Goal: Task Accomplishment & Management: Manage account settings

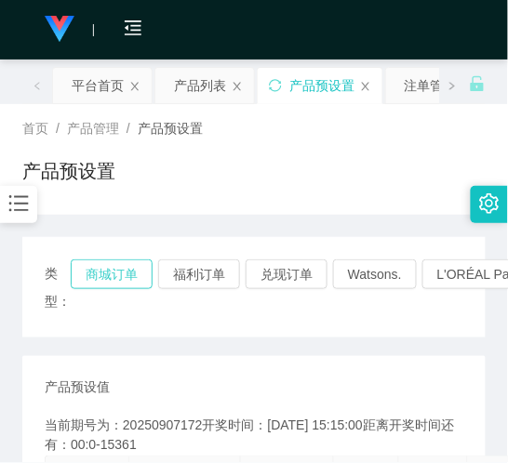
drag, startPoint x: 0, startPoint y: 0, endPoint x: 118, endPoint y: 67, distance: 135.9
click at [118, 260] on button "商城订单" at bounding box center [112, 275] width 82 height 30
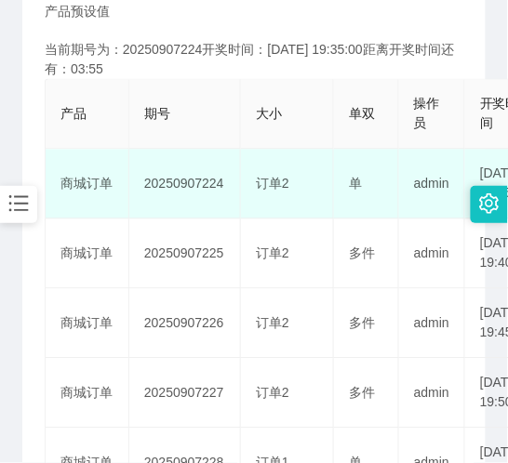
scroll to position [413, 0]
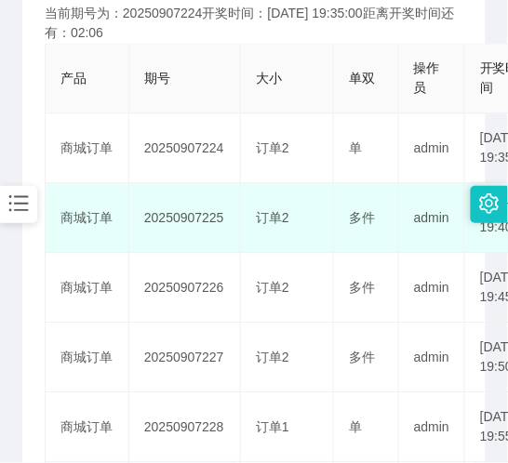
click at [90, 253] on td "商城订单" at bounding box center [88, 218] width 84 height 70
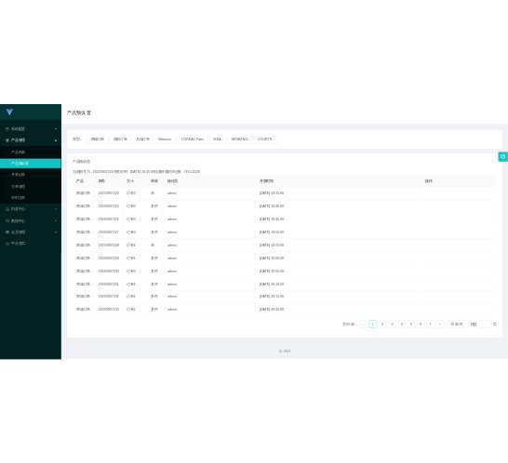
scroll to position [0, 0]
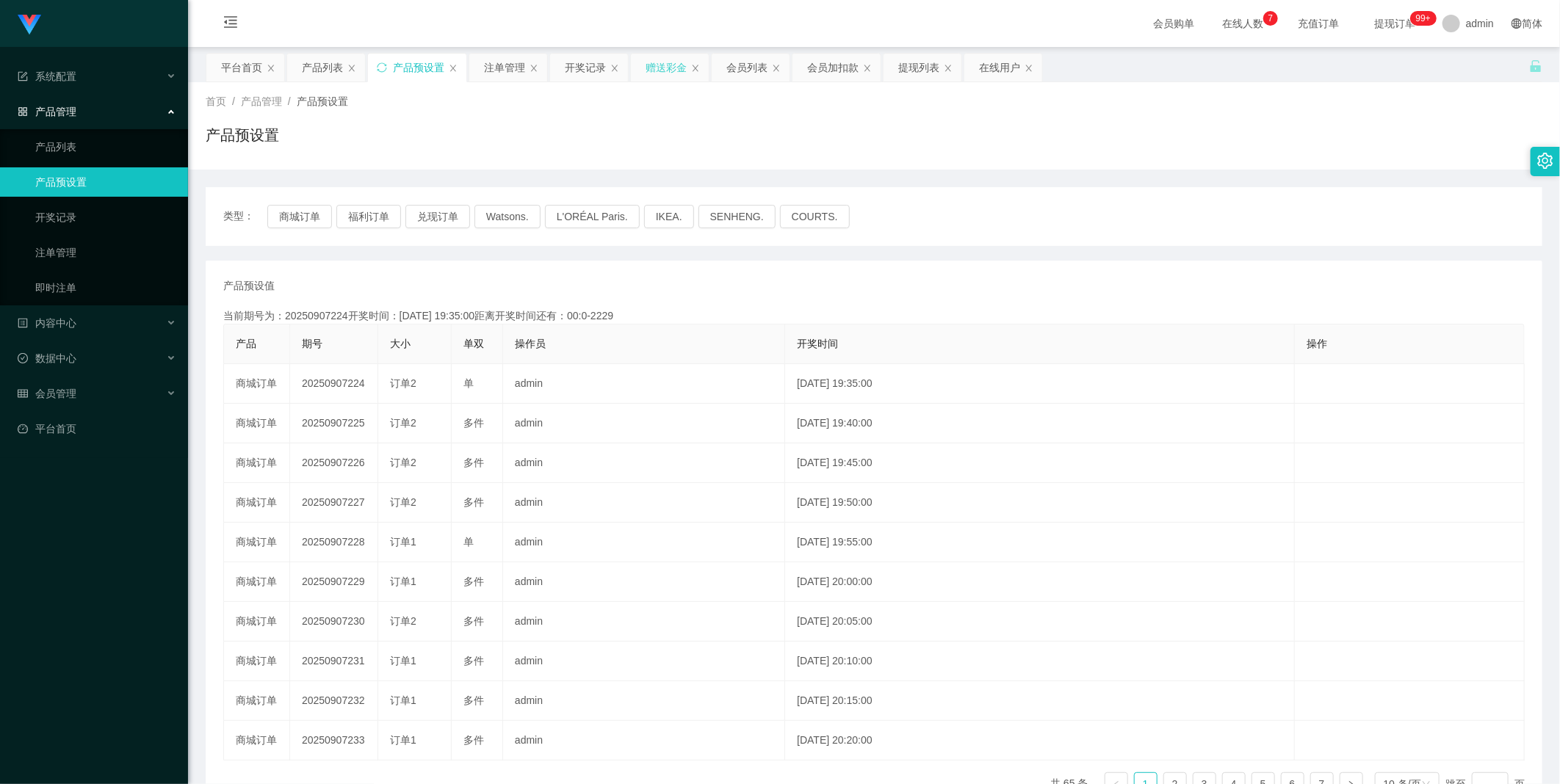
click at [400, 71] on div "赠送彩金" at bounding box center [666, 67] width 41 height 28
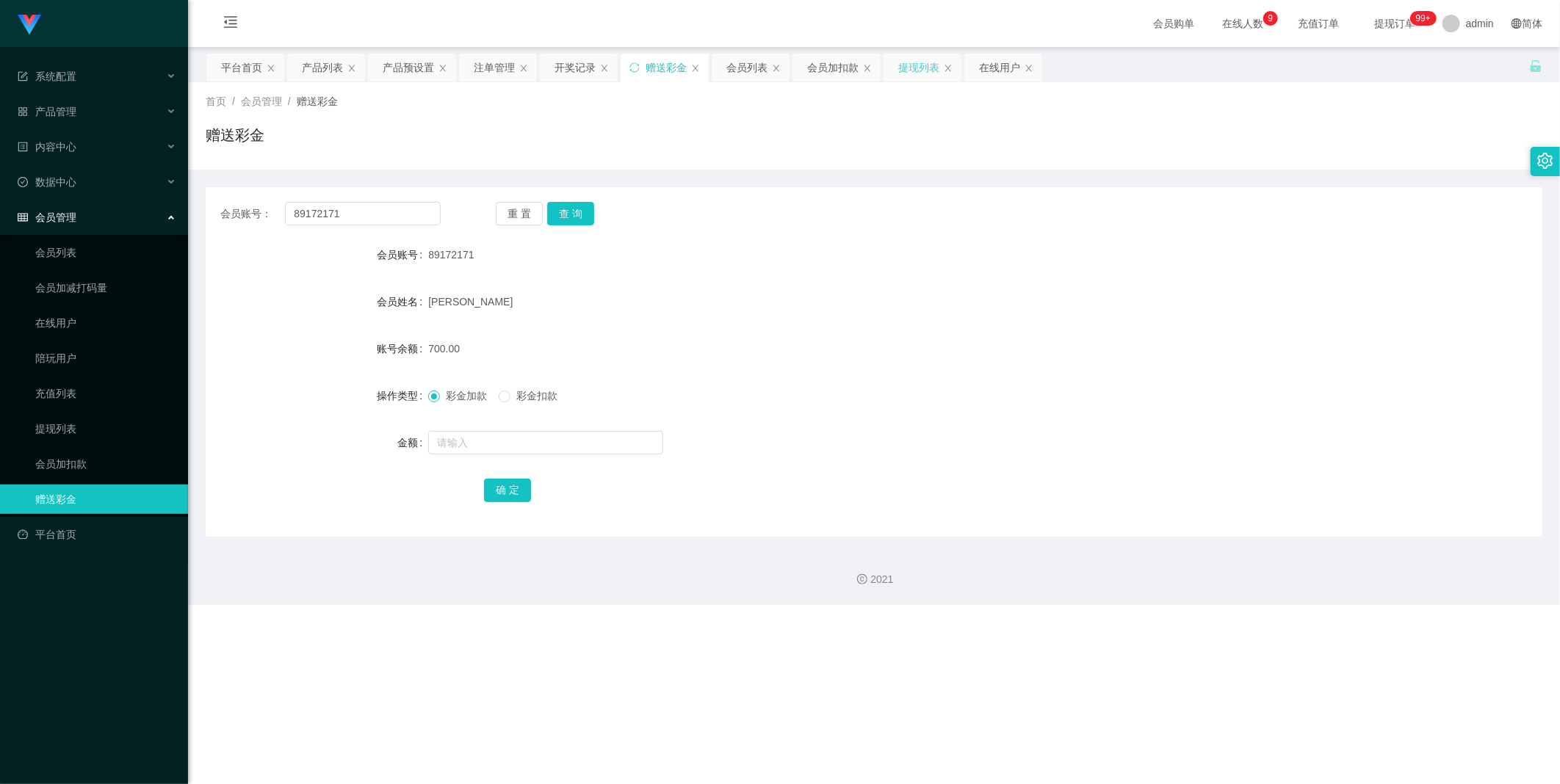
click at [400, 70] on div "提现列表" at bounding box center [918, 67] width 41 height 28
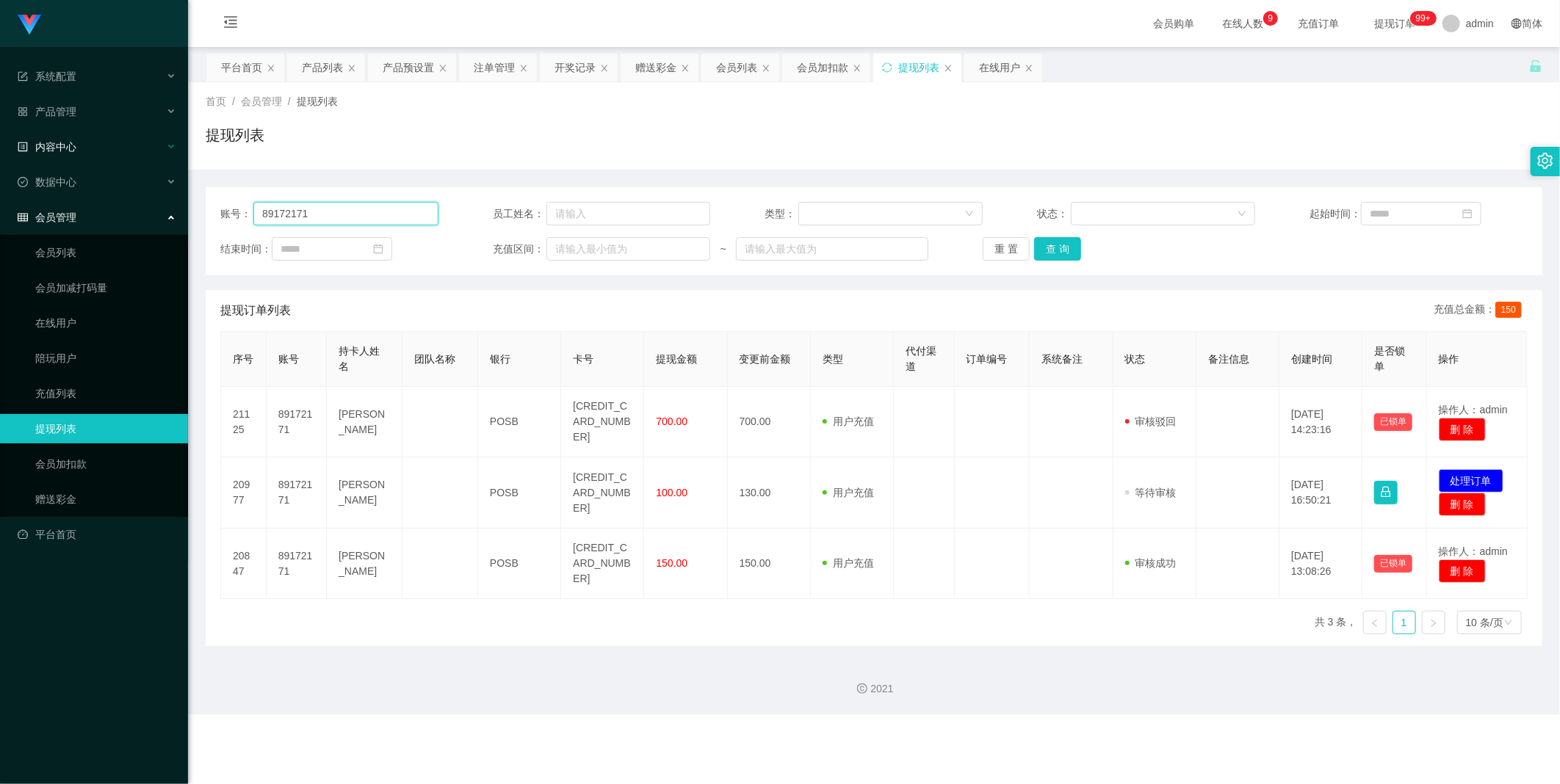
drag, startPoint x: 383, startPoint y: 215, endPoint x: 0, endPoint y: 159, distance: 387.1
click at [141, 173] on section "Jingdong工作台代理端 系统配置 产品管理 产品列表 产品预设置 开奖记录 注单管理 即时注单 内容中心 数据中心 会员管理 会员列表 会员加减打码量 …" at bounding box center [780, 357] width 1560 height 715
paste input "Youtubezilin"
type input "Youtubezilin"
click at [400, 241] on button "查 询" at bounding box center [1057, 249] width 47 height 24
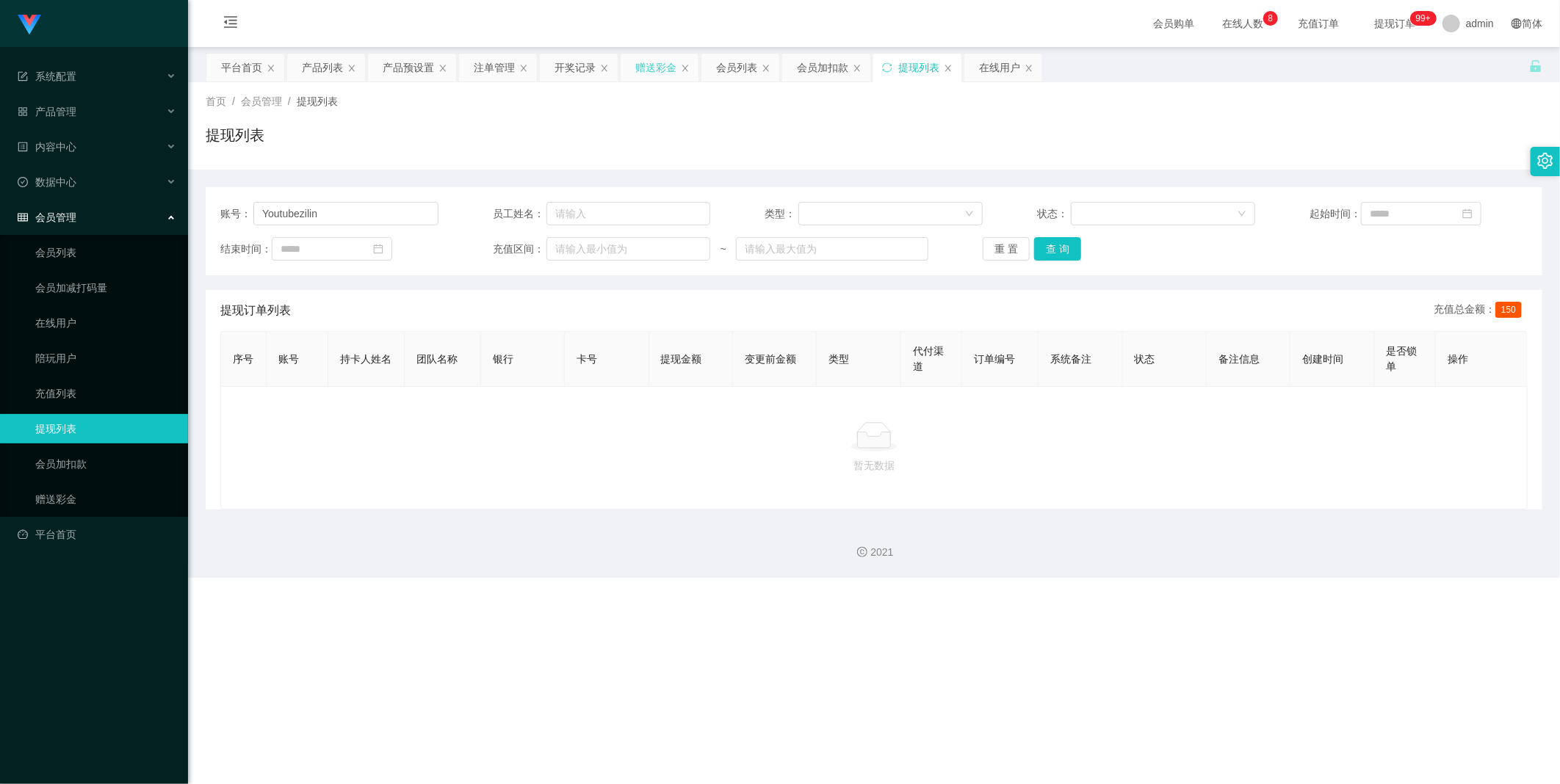
click at [400, 58] on div "赠送彩金" at bounding box center [656, 67] width 41 height 28
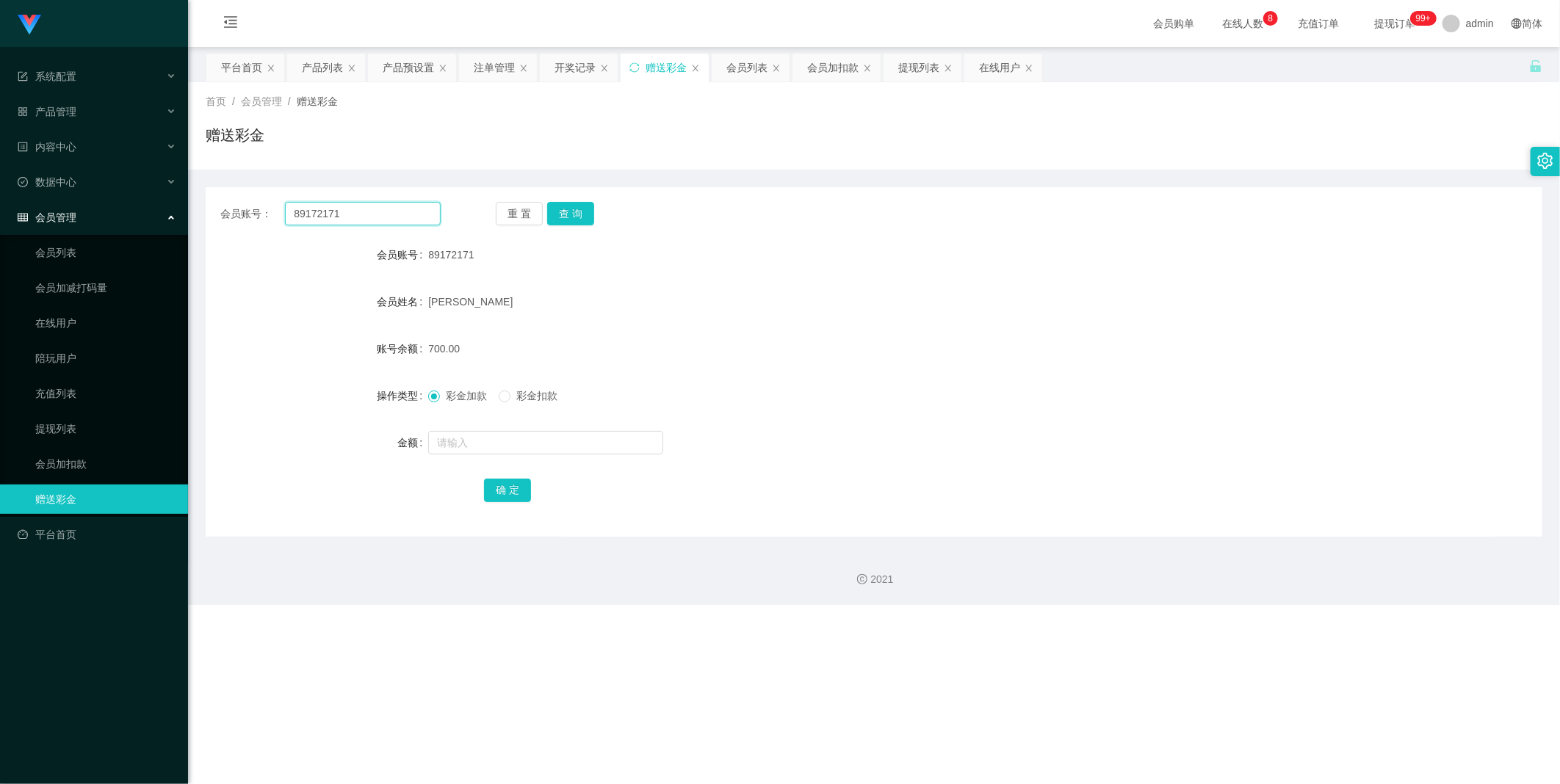
drag, startPoint x: 422, startPoint y: 223, endPoint x: 0, endPoint y: 206, distance: 422.3
click at [0, 200] on html "Jingdong工作台代理端 系统配置 产品管理 产品列表 产品预设置 开奖记录 注单管理 即时注单 内容中心 数据中心 会员管理 会员列表 会员加减打码量 …" at bounding box center [780, 392] width 1560 height 784
paste input "Youtubezilin"
click at [400, 209] on button "查 询" at bounding box center [571, 214] width 47 height 24
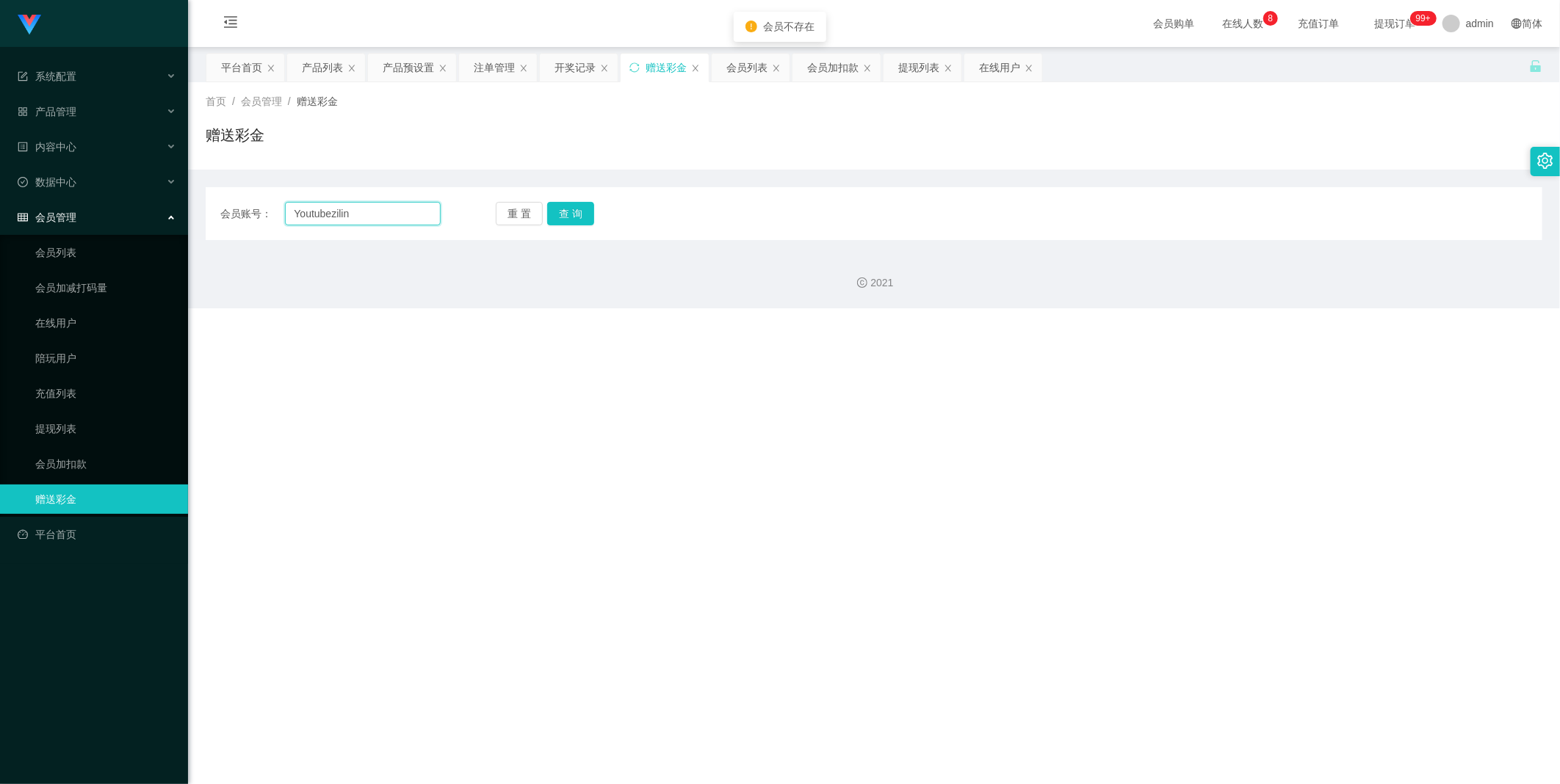
click at [392, 224] on input "Youtubezilin" at bounding box center [362, 214] width 155 height 24
click at [400, 210] on button "查 询" at bounding box center [571, 214] width 47 height 24
click at [294, 207] on input "Youtubezilin" at bounding box center [362, 214] width 155 height 24
type input "Youtubezilin"
click at [400, 216] on button "查 询" at bounding box center [571, 214] width 47 height 24
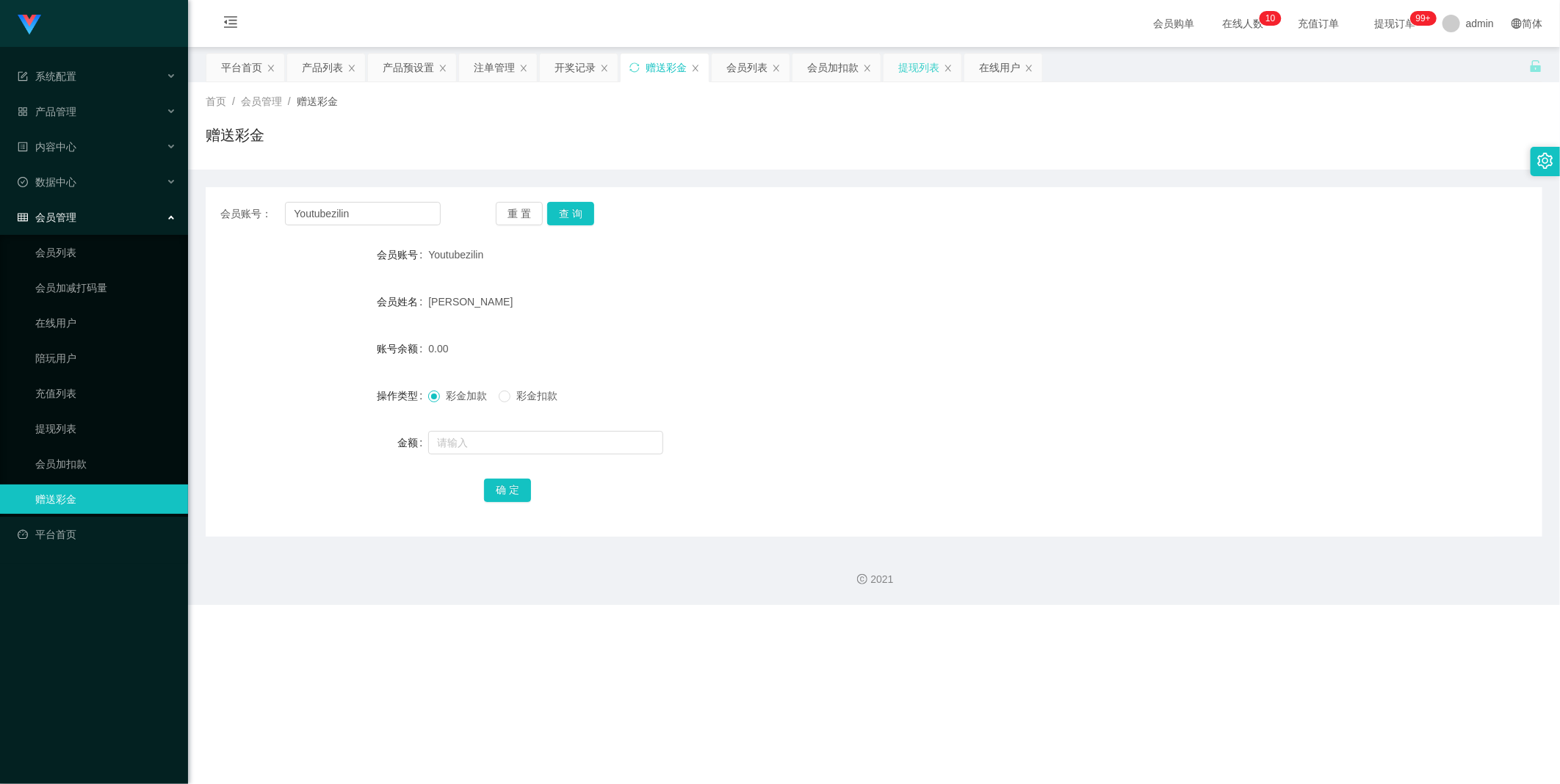
click at [400, 68] on div "提现列表" at bounding box center [918, 67] width 41 height 28
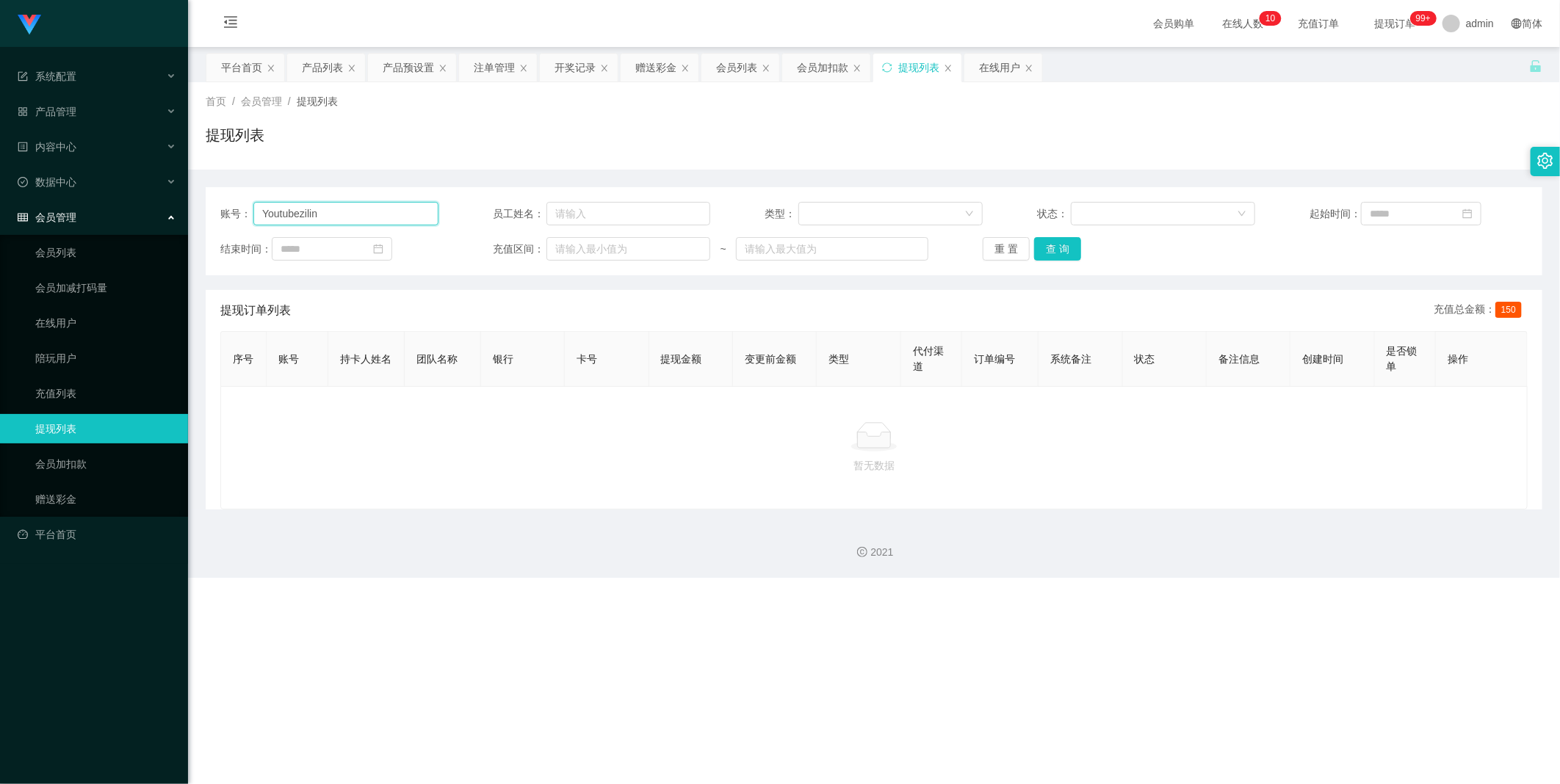
click at [262, 213] on input "Youtubezilin" at bounding box center [346, 214] width 185 height 24
click at [400, 242] on button "查 询" at bounding box center [1057, 249] width 47 height 24
click at [400, 247] on button "查 询" at bounding box center [1057, 249] width 47 height 24
click at [400, 365] on div at bounding box center [874, 436] width 1282 height 29
click at [400, 69] on div "赠送彩金" at bounding box center [656, 67] width 41 height 28
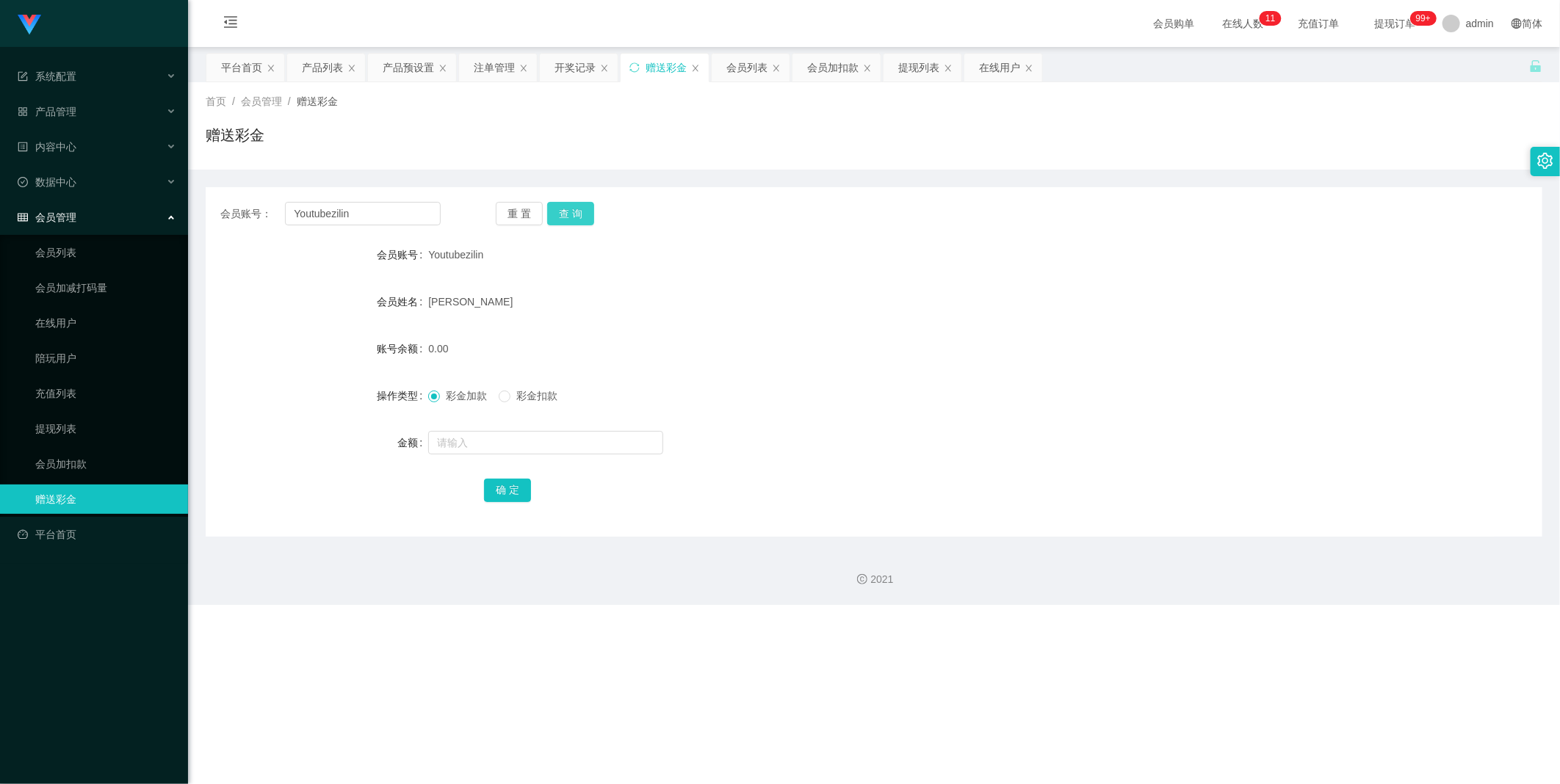
click at [400, 217] on button "查 询" at bounding box center [571, 214] width 47 height 24
click at [400, 62] on div "提现列表" at bounding box center [918, 67] width 41 height 28
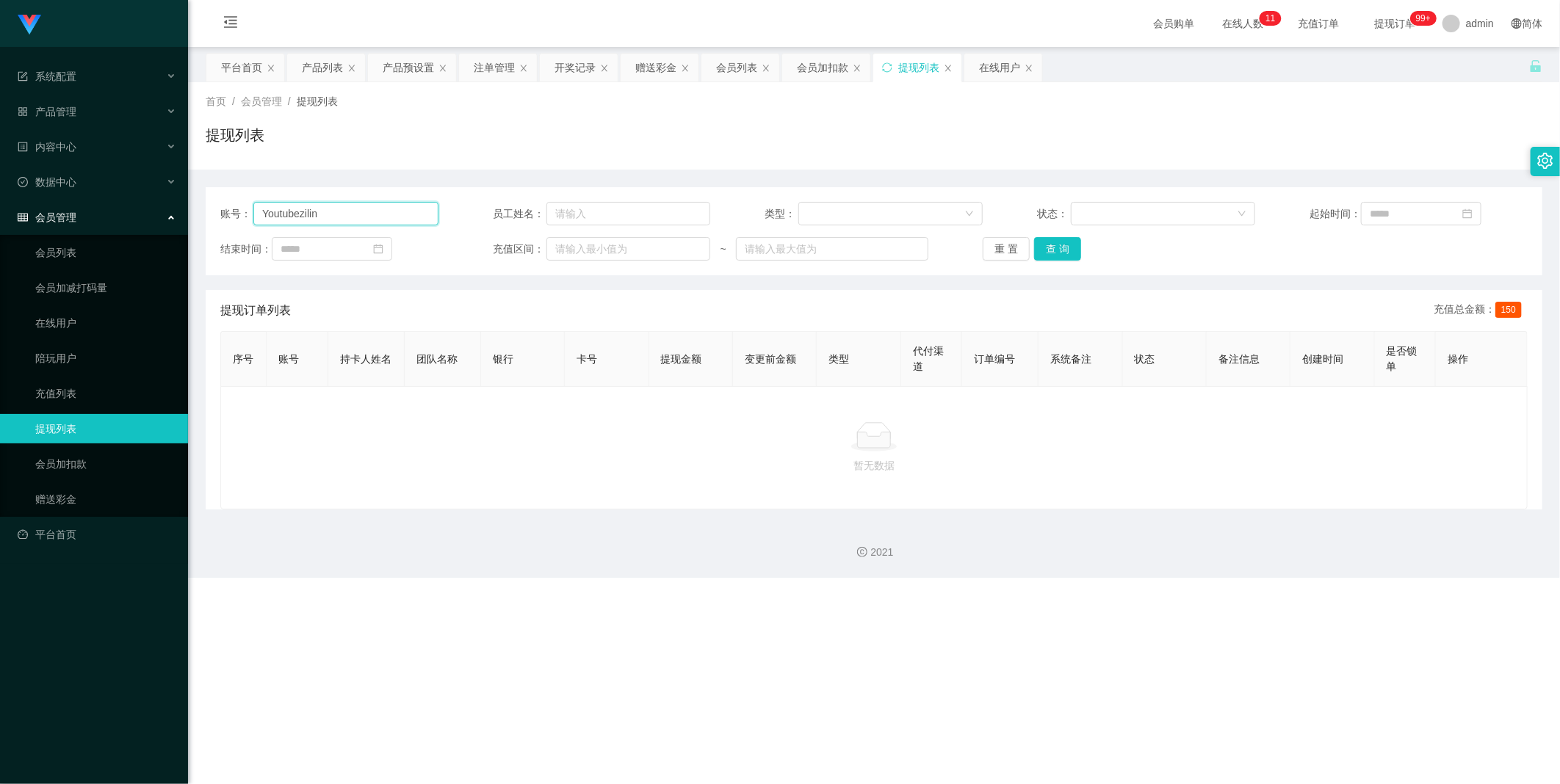
click at [356, 209] on input "Youtubezilin" at bounding box center [346, 214] width 185 height 24
click at [400, 246] on button "查 询" at bounding box center [1057, 249] width 47 height 24
drag, startPoint x: 639, startPoint y: 67, endPoint x: 632, endPoint y: 78, distance: 13.0
click at [400, 69] on div "赠送彩金" at bounding box center [656, 67] width 41 height 28
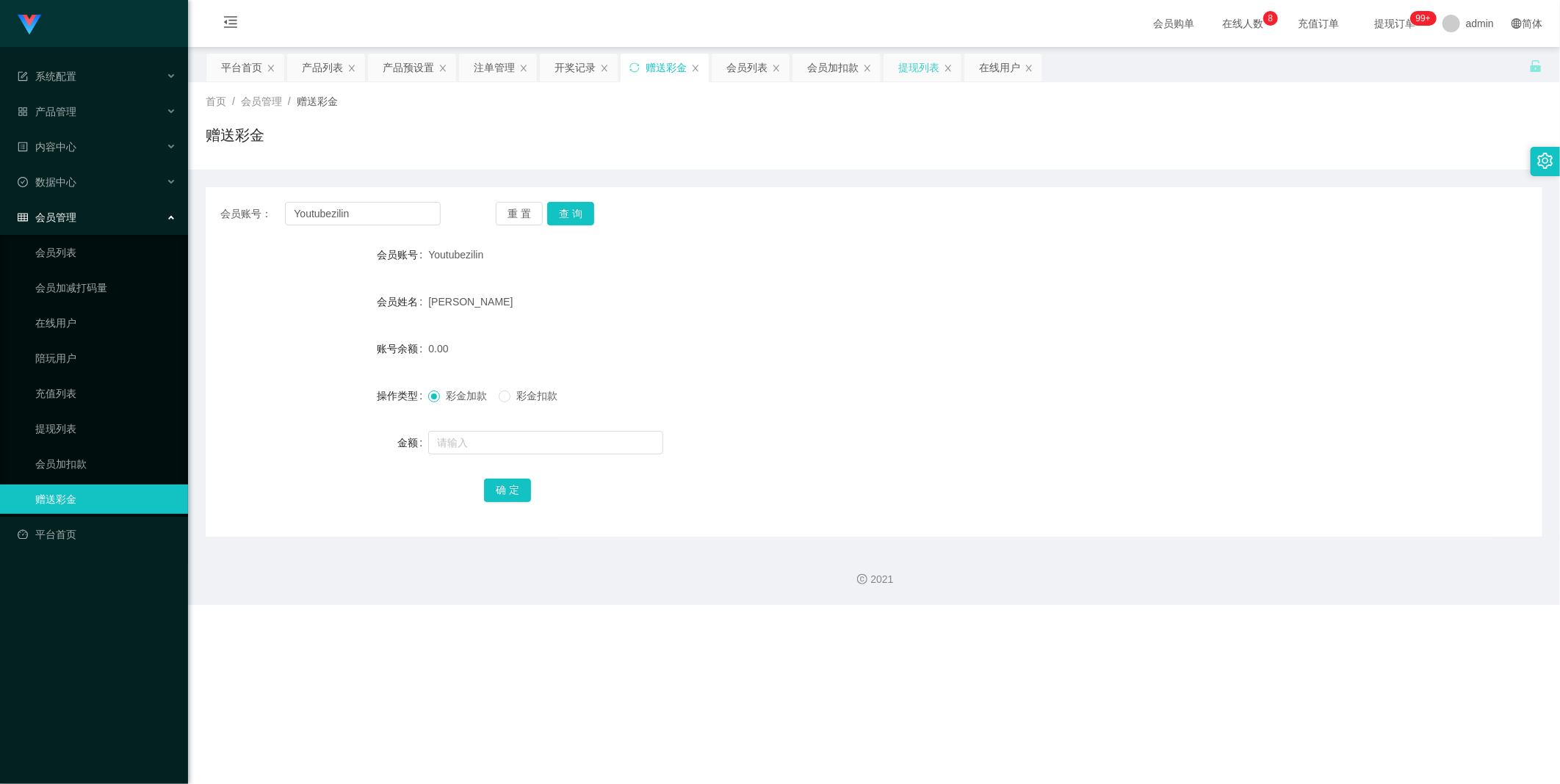
click at [400, 69] on div "提现列表" at bounding box center [918, 67] width 41 height 28
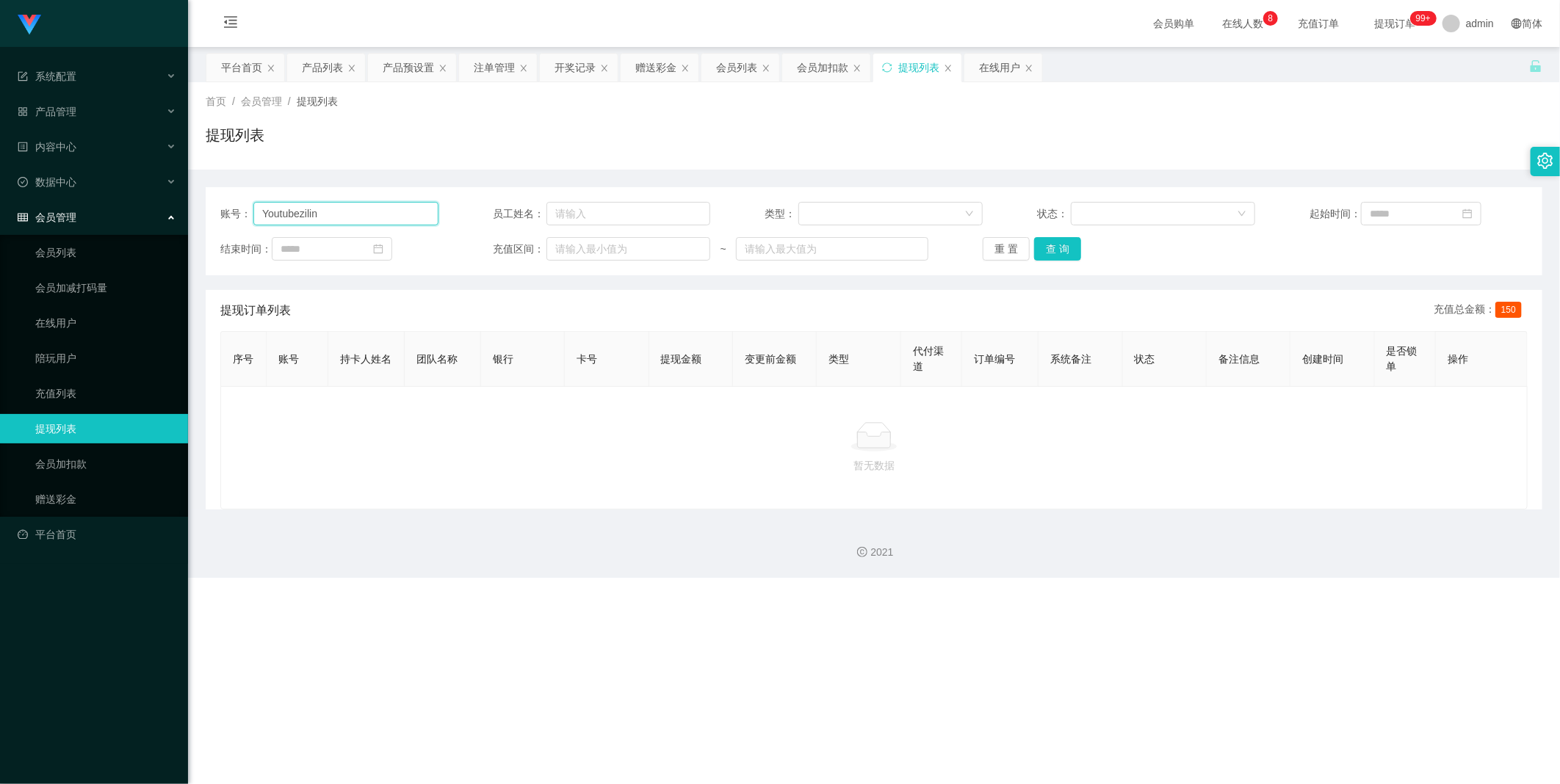
click at [380, 211] on input "Youtubezilin" at bounding box center [346, 214] width 185 height 24
drag, startPoint x: 261, startPoint y: 206, endPoint x: 405, endPoint y: 271, distance: 158.0
click at [261, 206] on input "Youtubezilin" at bounding box center [346, 214] width 185 height 24
click at [400, 245] on button "查 询" at bounding box center [1057, 249] width 47 height 24
click at [400, 246] on button "查 询" at bounding box center [1057, 249] width 47 height 24
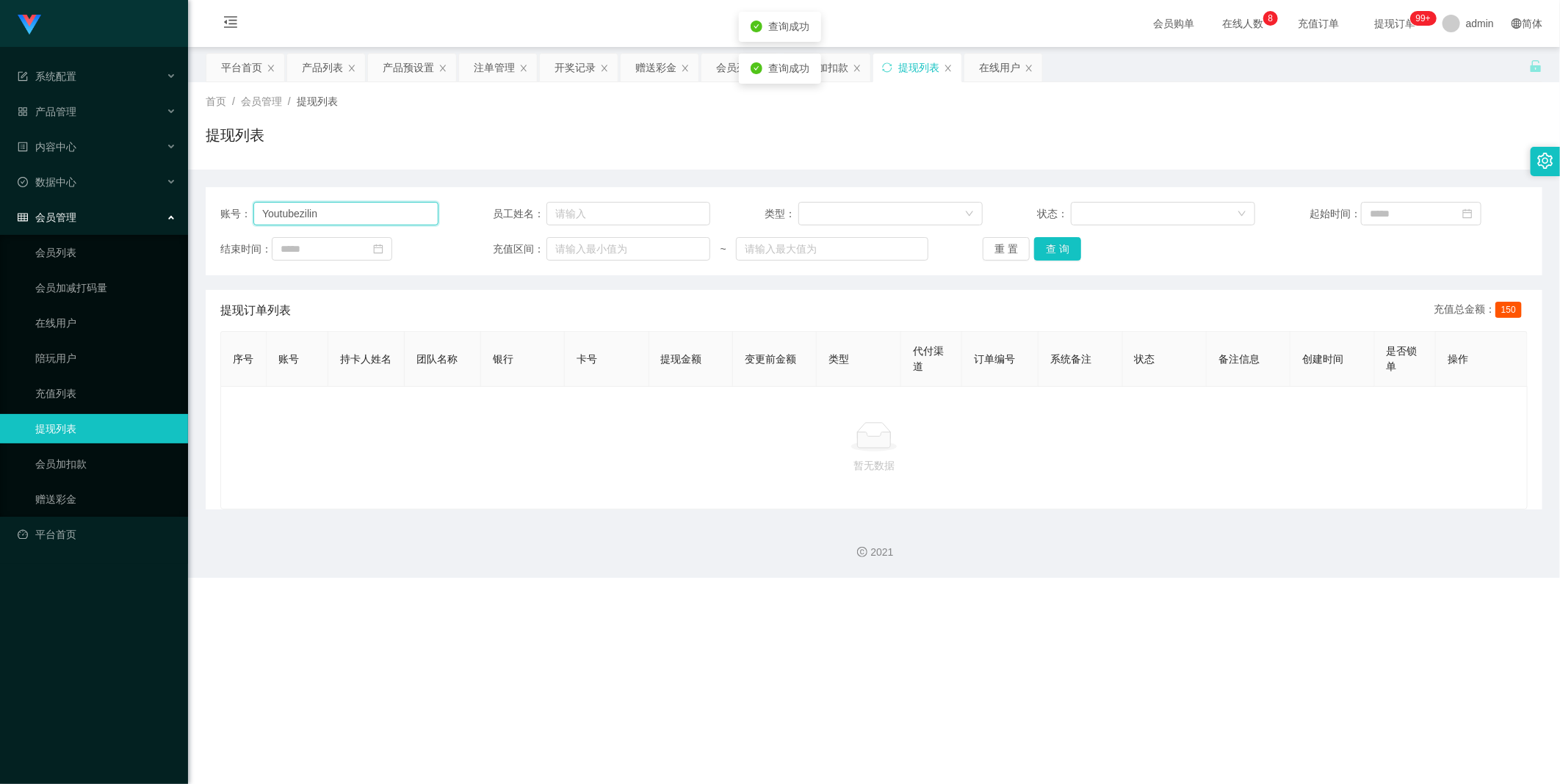
click at [312, 211] on input "Youtubezilin" at bounding box center [346, 214] width 185 height 24
click at [400, 257] on button "查 询" at bounding box center [1057, 249] width 47 height 24
click at [400, 252] on button "查 询" at bounding box center [1057, 249] width 47 height 24
click at [400, 69] on div "赠送彩金" at bounding box center [656, 67] width 41 height 28
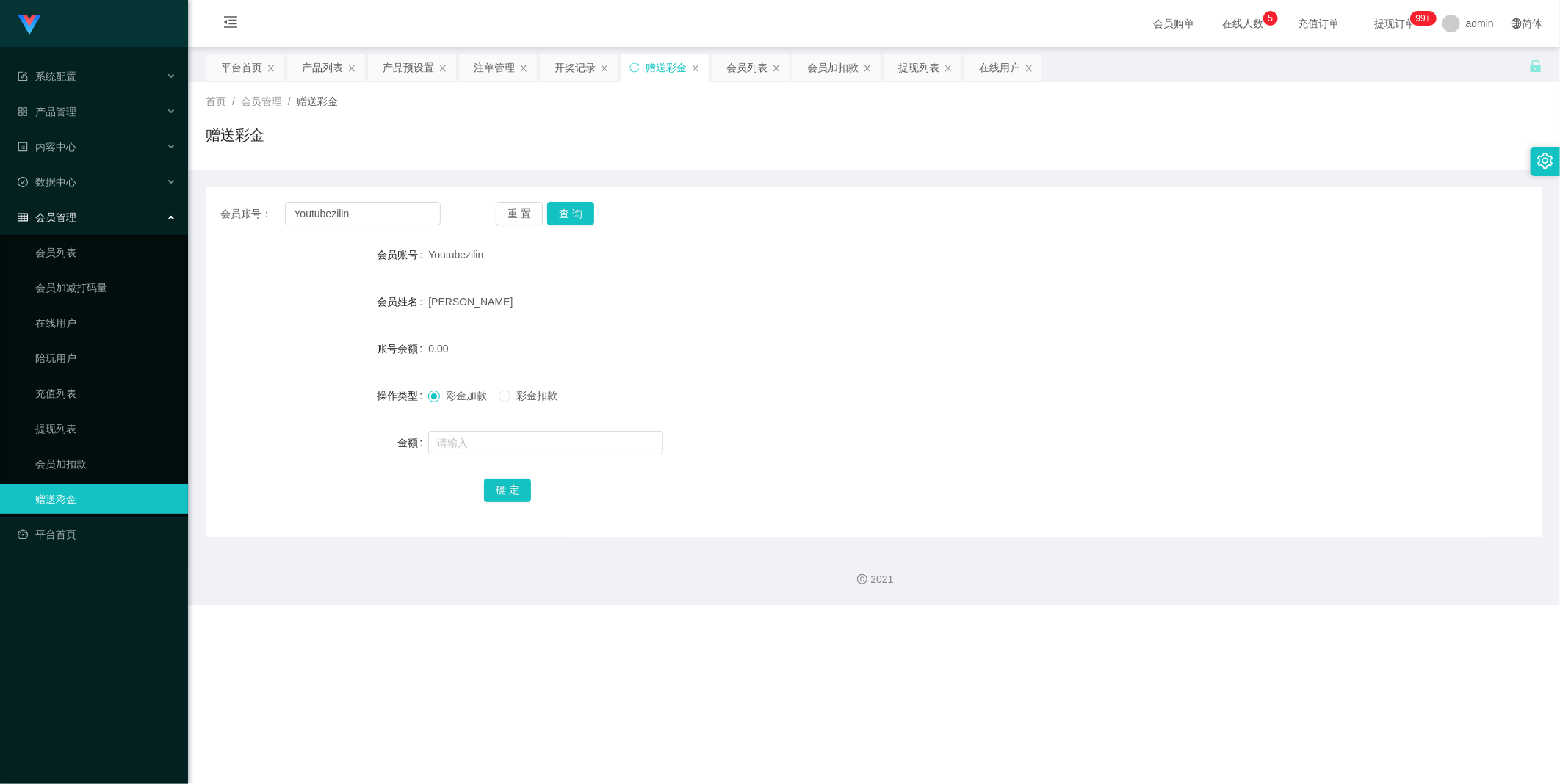
click at [400, 200] on div "会员账号： Youtubezilin 重 置 查 询 会员账号 Youtubezilin 会员姓名 [PERSON_NAME] 账号余额 0.00 操作类型 …" at bounding box center [874, 361] width 1337 height 349
click at [400, 224] on button "查 询" at bounding box center [571, 214] width 47 height 24
click at [400, 214] on button "查 询" at bounding box center [571, 214] width 47 height 24
click at [400, 210] on button "查 询" at bounding box center [578, 214] width 63 height 24
click at [400, 210] on button "查 询" at bounding box center [571, 214] width 47 height 24
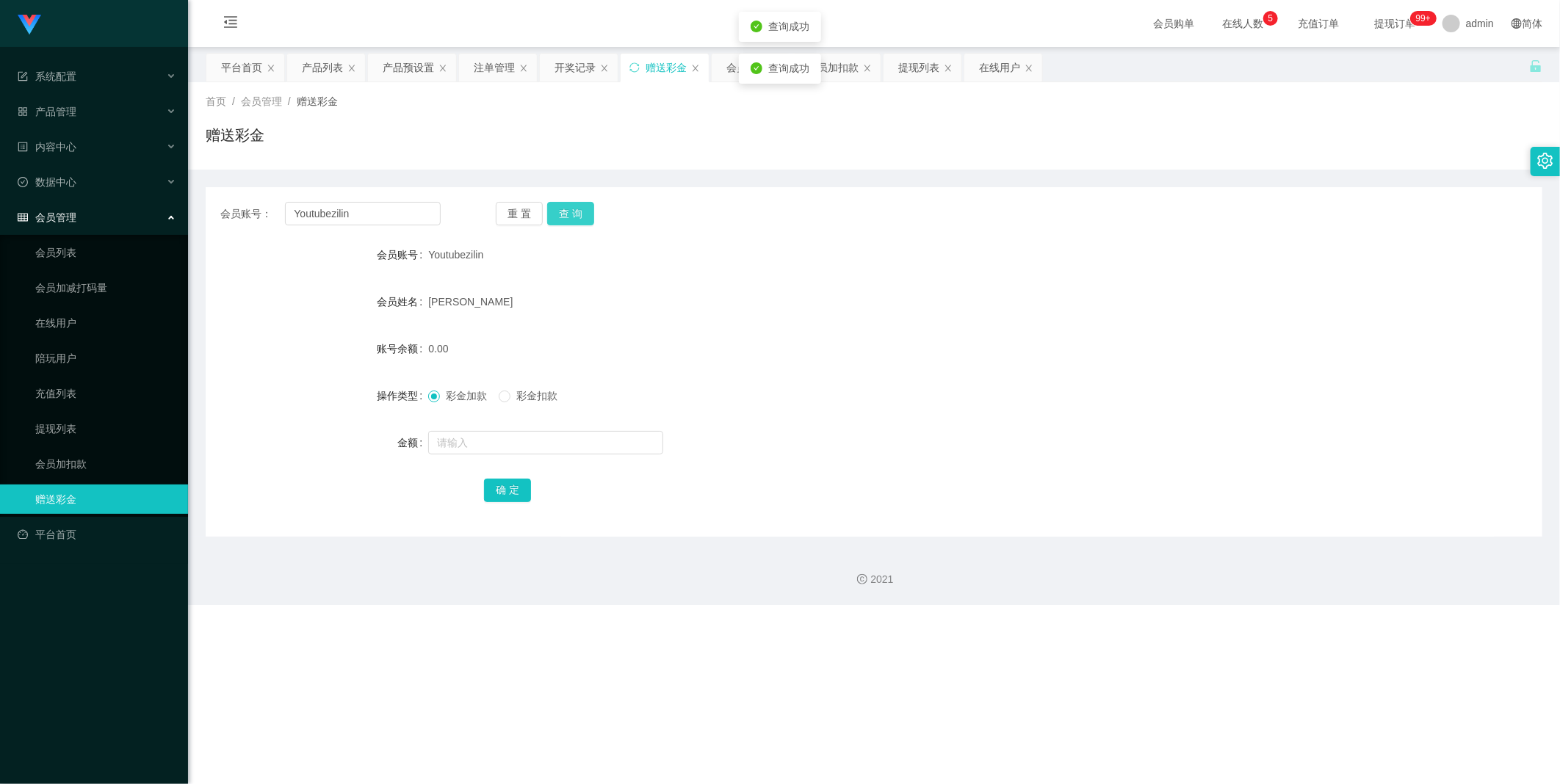
click at [400, 202] on button "查 询" at bounding box center [571, 214] width 47 height 24
click at [400, 278] on form "会员账号 Youtubezilin 会员姓名 [PERSON_NAME] 账号余额 0.00 操作类型 彩金加款 彩金扣款 金额 确 定" at bounding box center [874, 371] width 1337 height 264
click at [400, 68] on div "在线用户" at bounding box center [1000, 67] width 41 height 28
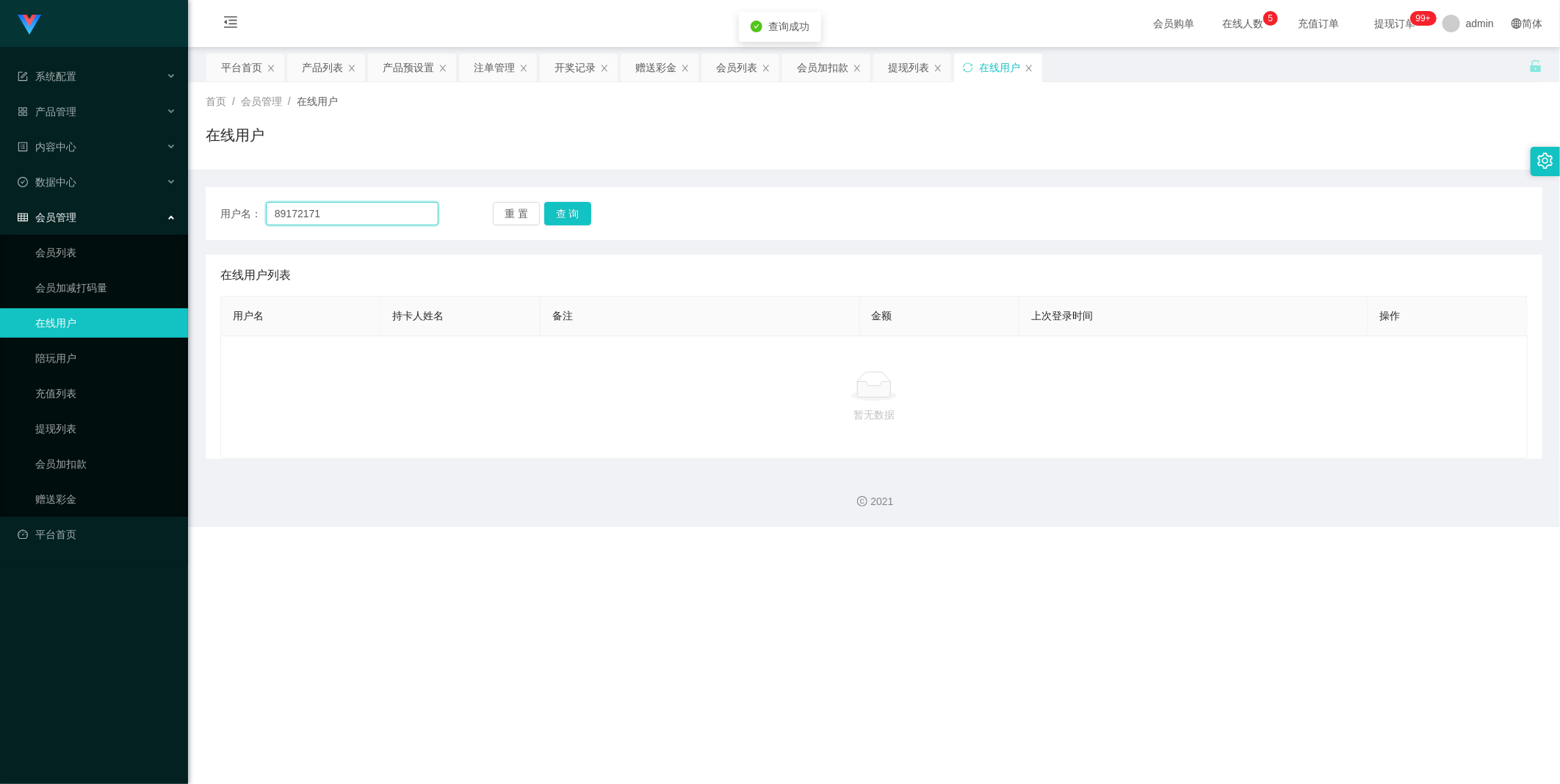
drag, startPoint x: 342, startPoint y: 209, endPoint x: 0, endPoint y: 200, distance: 342.1
click at [0, 192] on html "Jingdong工作台代理端 系统配置 产品管理 内容中心 数据中心 会员管理 会员列表 会员加减打码量 在线用户 陪玩用户 充值列表 提现列表 会员加扣款 …" at bounding box center [780, 392] width 1560 height 784
paste input "Youtubezilin"
drag, startPoint x: 270, startPoint y: 208, endPoint x: 295, endPoint y: 226, distance: 30.8
click at [270, 209] on input "Youtubezilin" at bounding box center [352, 214] width 173 height 24
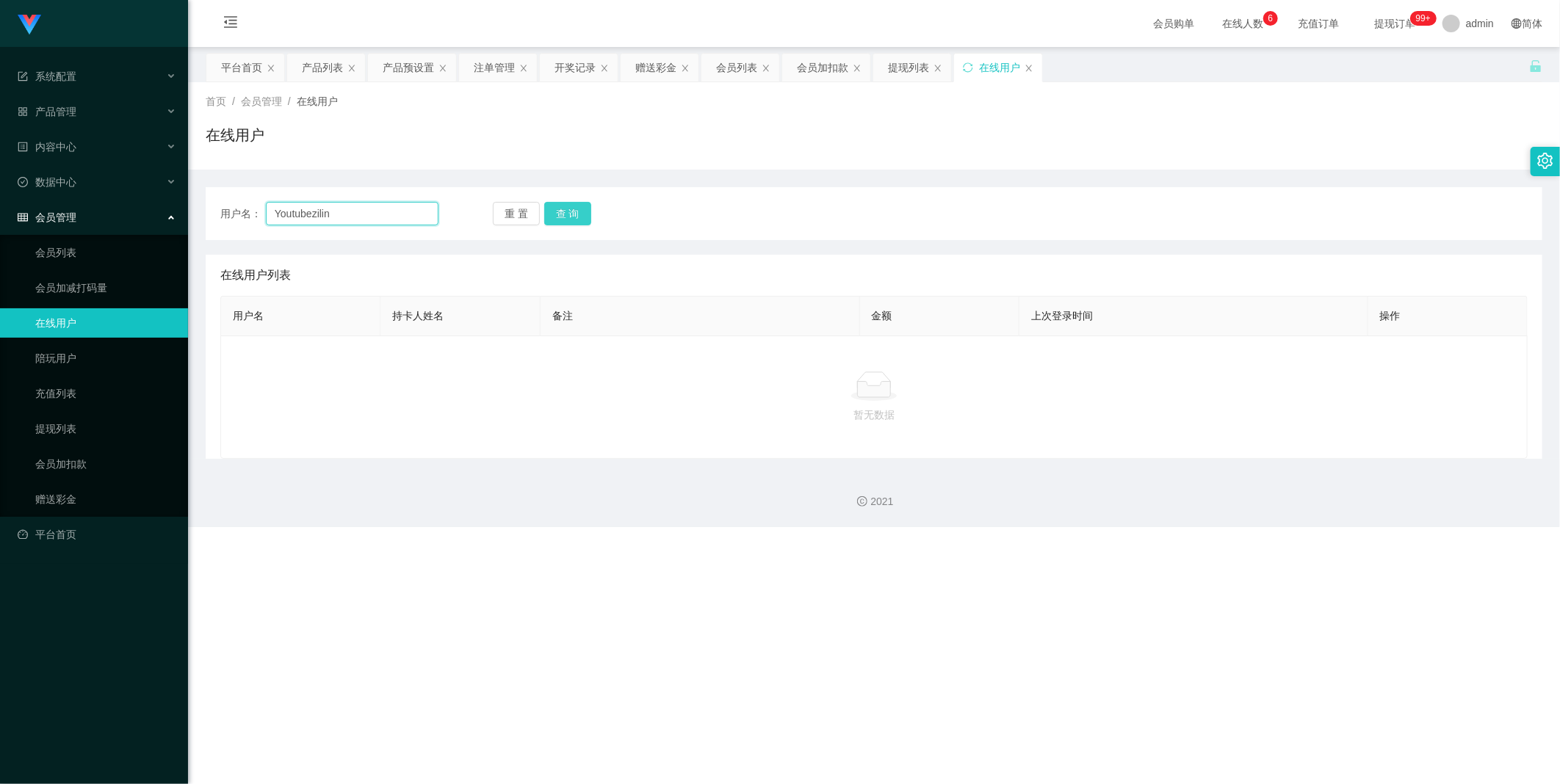
type input "Youtubezilin"
click at [400, 218] on button "查 询" at bounding box center [568, 214] width 47 height 24
click at [400, 64] on div "注单管理" at bounding box center [494, 67] width 41 height 28
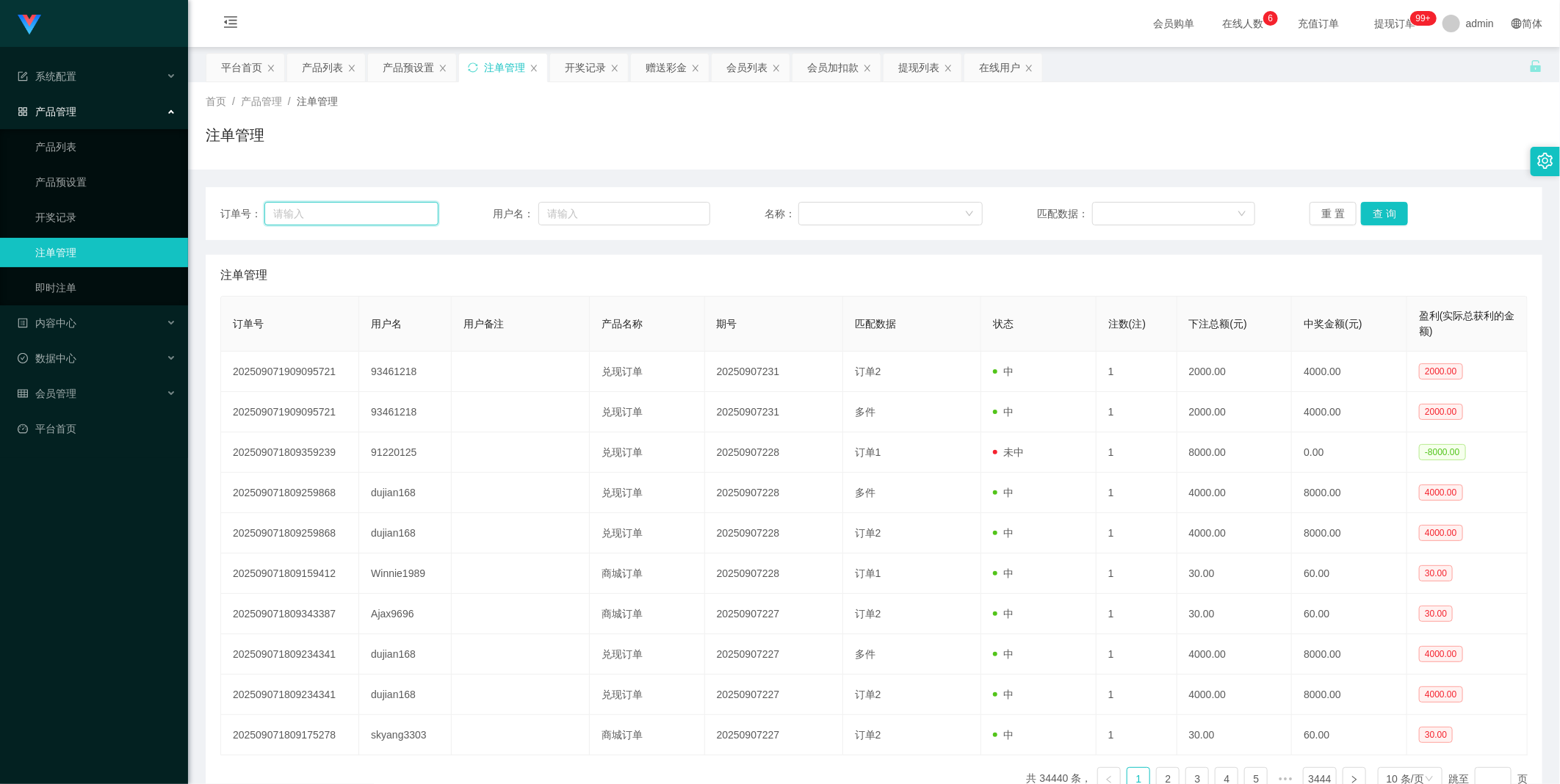
click at [343, 213] on input "text" at bounding box center [351, 214] width 174 height 24
paste input "Youtubezilin"
type input "Youtubezilin"
drag, startPoint x: 365, startPoint y: 201, endPoint x: 16, endPoint y: 215, distance: 349.3
click at [0, 194] on html "Jingdong工作台代理端 系统配置 产品管理 产品列表 产品预设置 开奖记录 注单管理 即时注单 内容中心 数据中心 会员管理 会员列表 会员加减打码量 …" at bounding box center [780, 392] width 1560 height 784
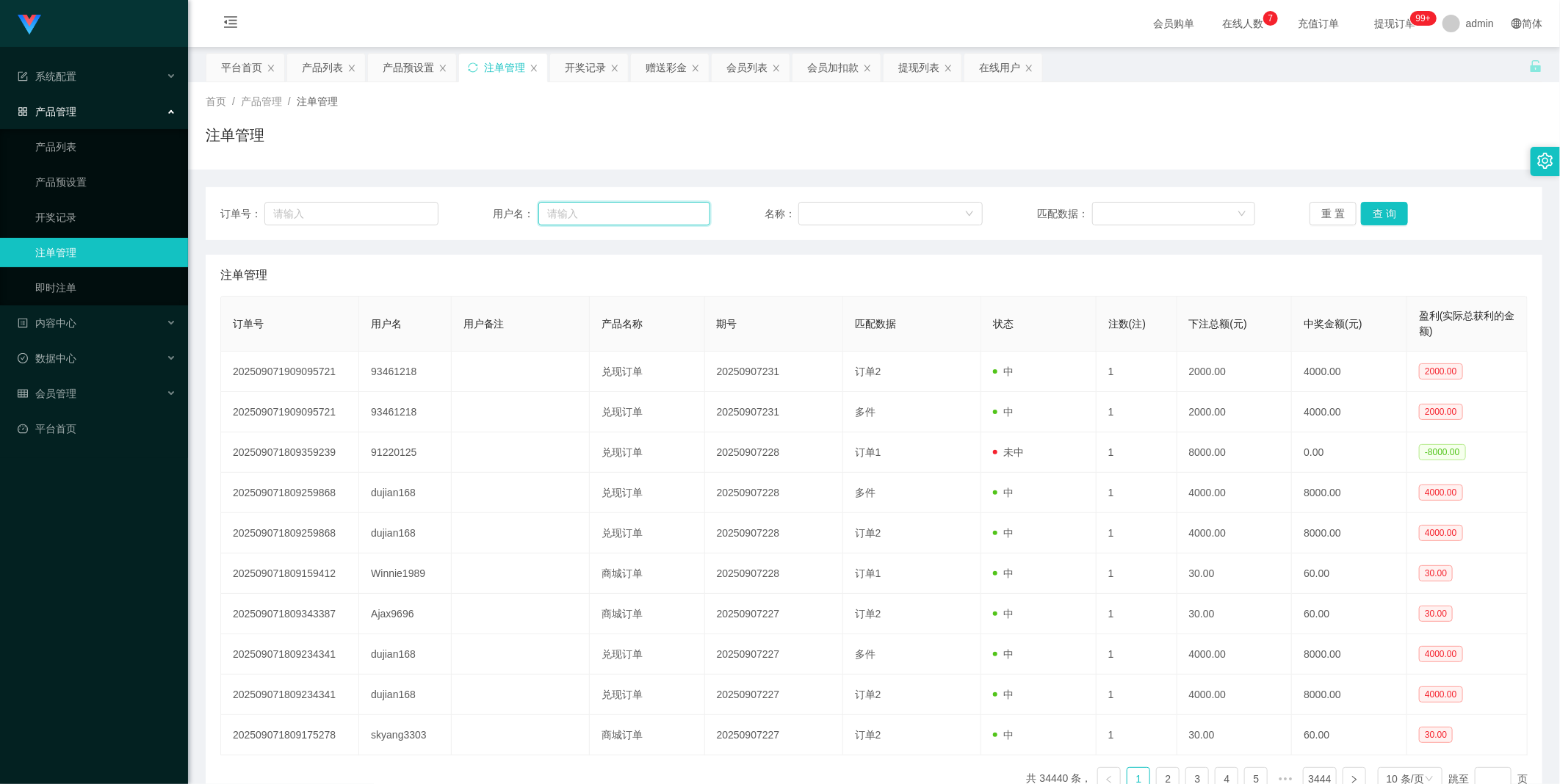
click at [400, 209] on input "text" at bounding box center [624, 214] width 173 height 24
paste input "Youtubezilin"
click at [400, 213] on input "Youtubezilin" at bounding box center [624, 214] width 173 height 24
type input "Youtubezilin"
click at [400, 216] on button "查 询" at bounding box center [1384, 214] width 47 height 24
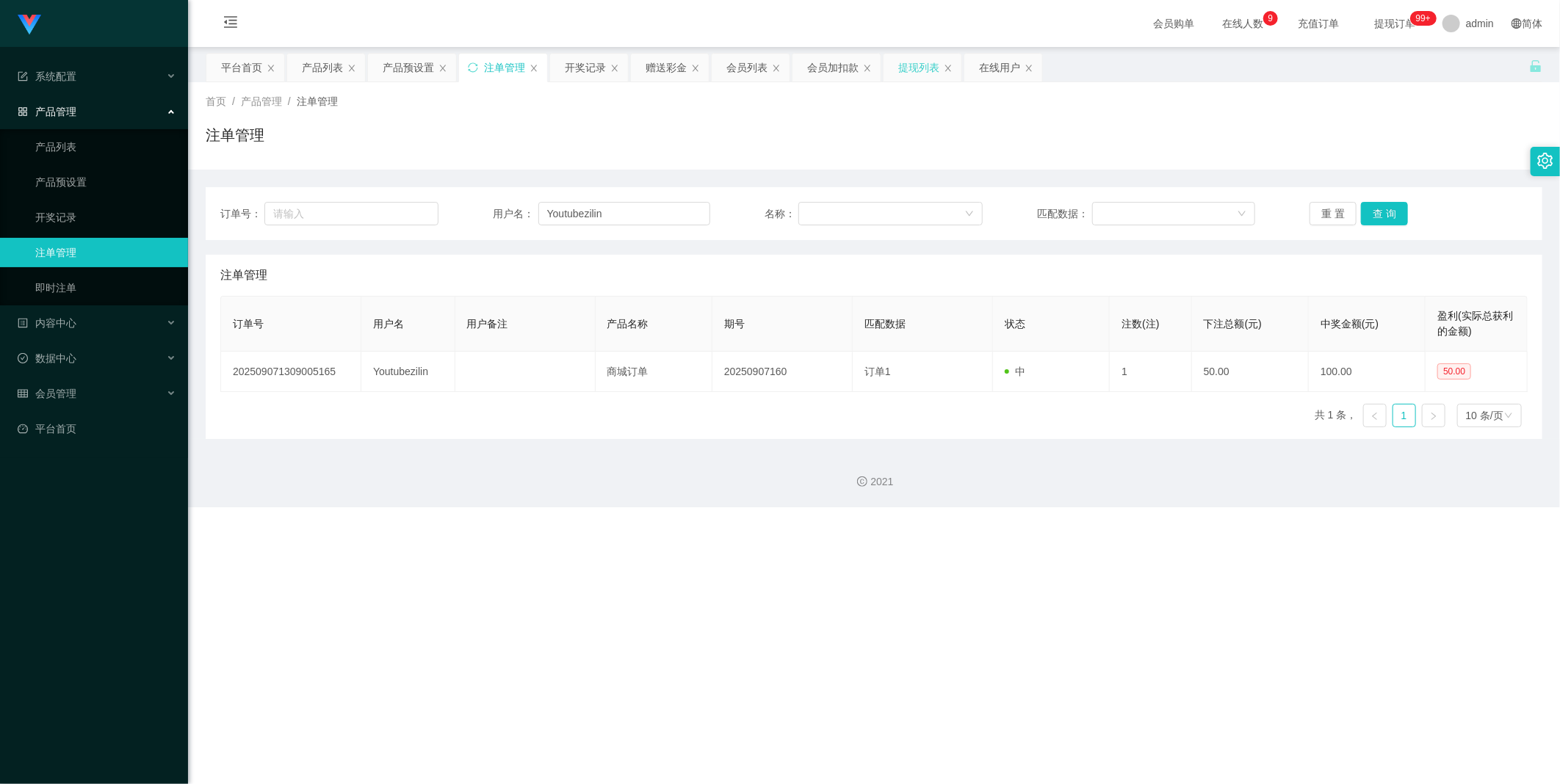
click at [400, 68] on div "提现列表" at bounding box center [918, 67] width 41 height 28
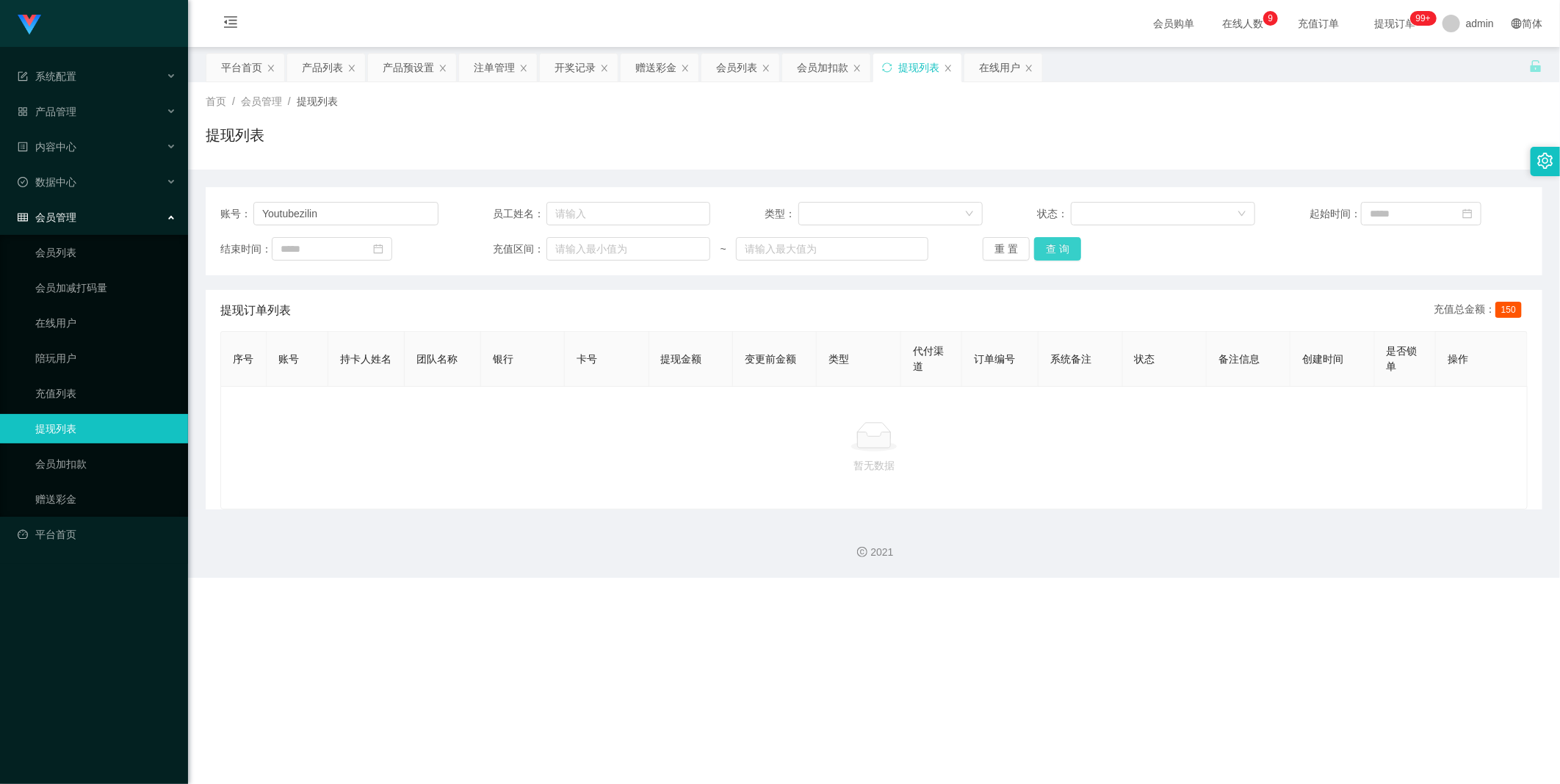
click at [400, 246] on button "查 询" at bounding box center [1057, 249] width 47 height 24
click at [400, 239] on button "查 询" at bounding box center [1057, 249] width 47 height 24
click at [400, 241] on button "查 询" at bounding box center [1065, 249] width 63 height 24
click at [400, 62] on div "会员列表" at bounding box center [740, 67] width 78 height 28
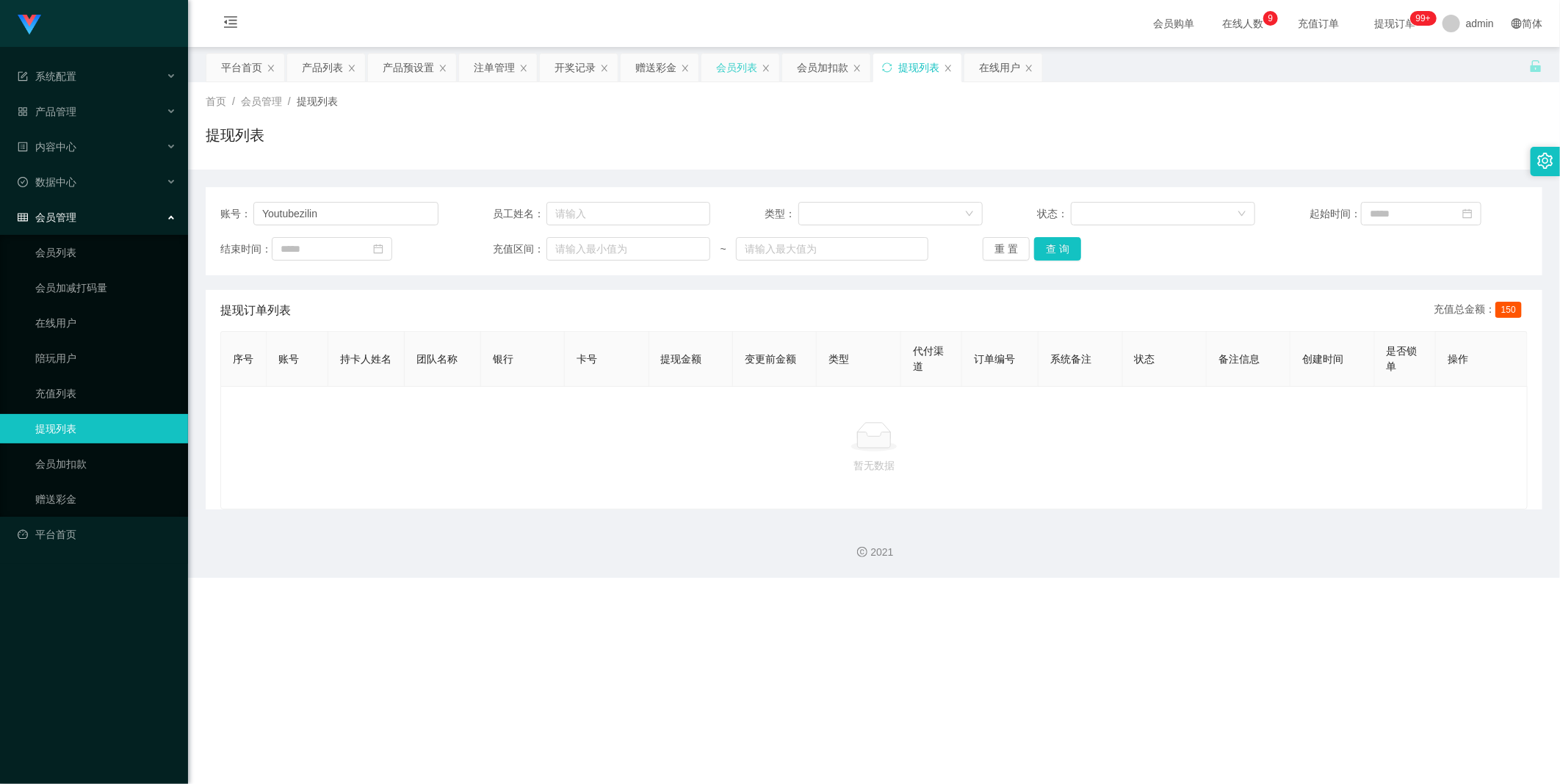
click at [400, 69] on div "会员列表" at bounding box center [736, 67] width 41 height 28
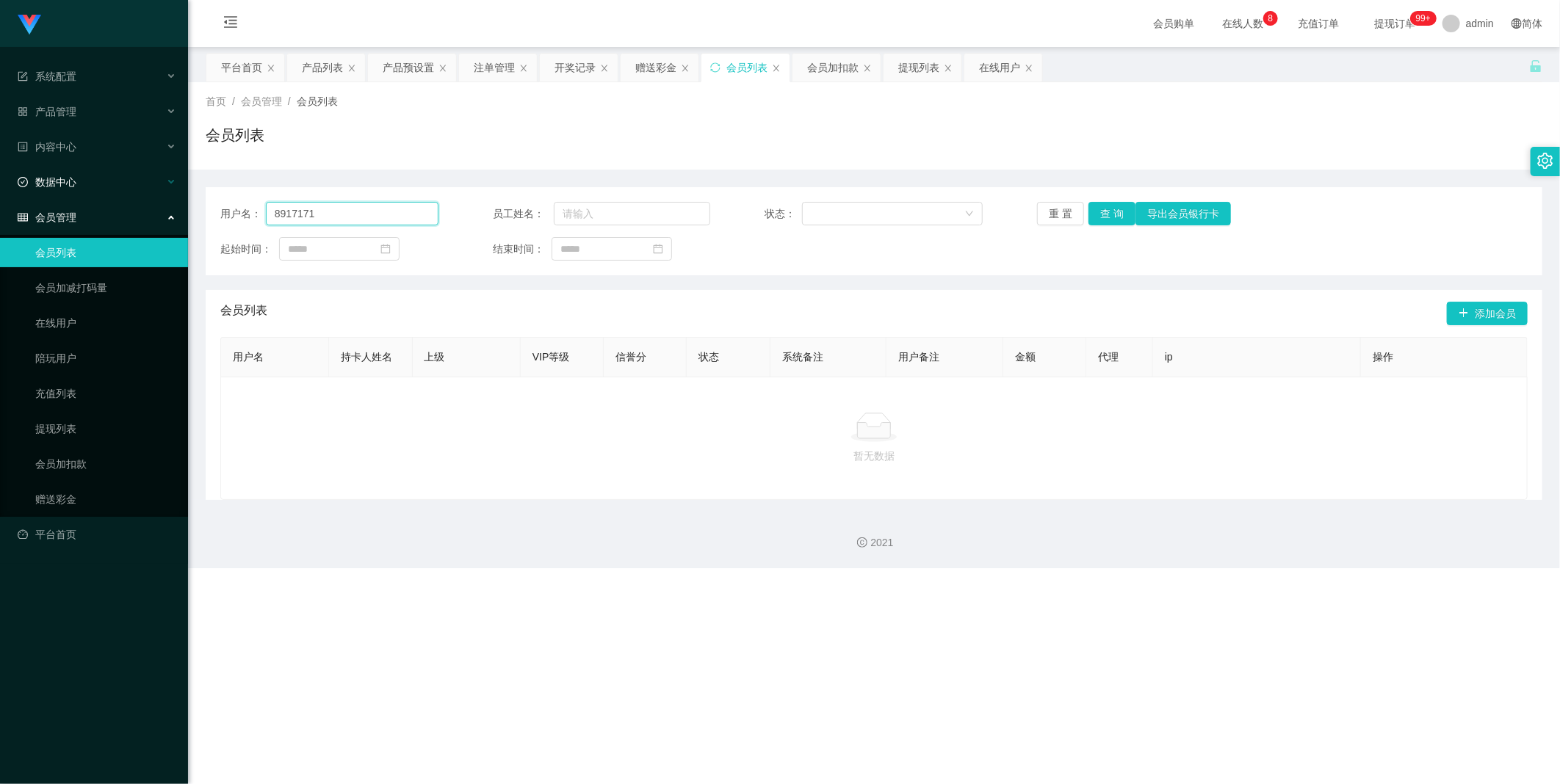
drag, startPoint x: 384, startPoint y: 209, endPoint x: 0, endPoint y: 181, distance: 385.0
click at [3, 181] on section "Jingdong工作台代理端 系统配置 产品管理 产品列表 产品预设置 开奖记录 注单管理 即时注单 内容中心 数据中心 会员管理 会员列表 会员加减打码量 …" at bounding box center [780, 284] width 1560 height 568
paste input "Youtubezilin"
drag, startPoint x: 275, startPoint y: 211, endPoint x: 335, endPoint y: 248, distance: 70.5
click at [275, 211] on input "Youtubezilin" at bounding box center [352, 214] width 173 height 24
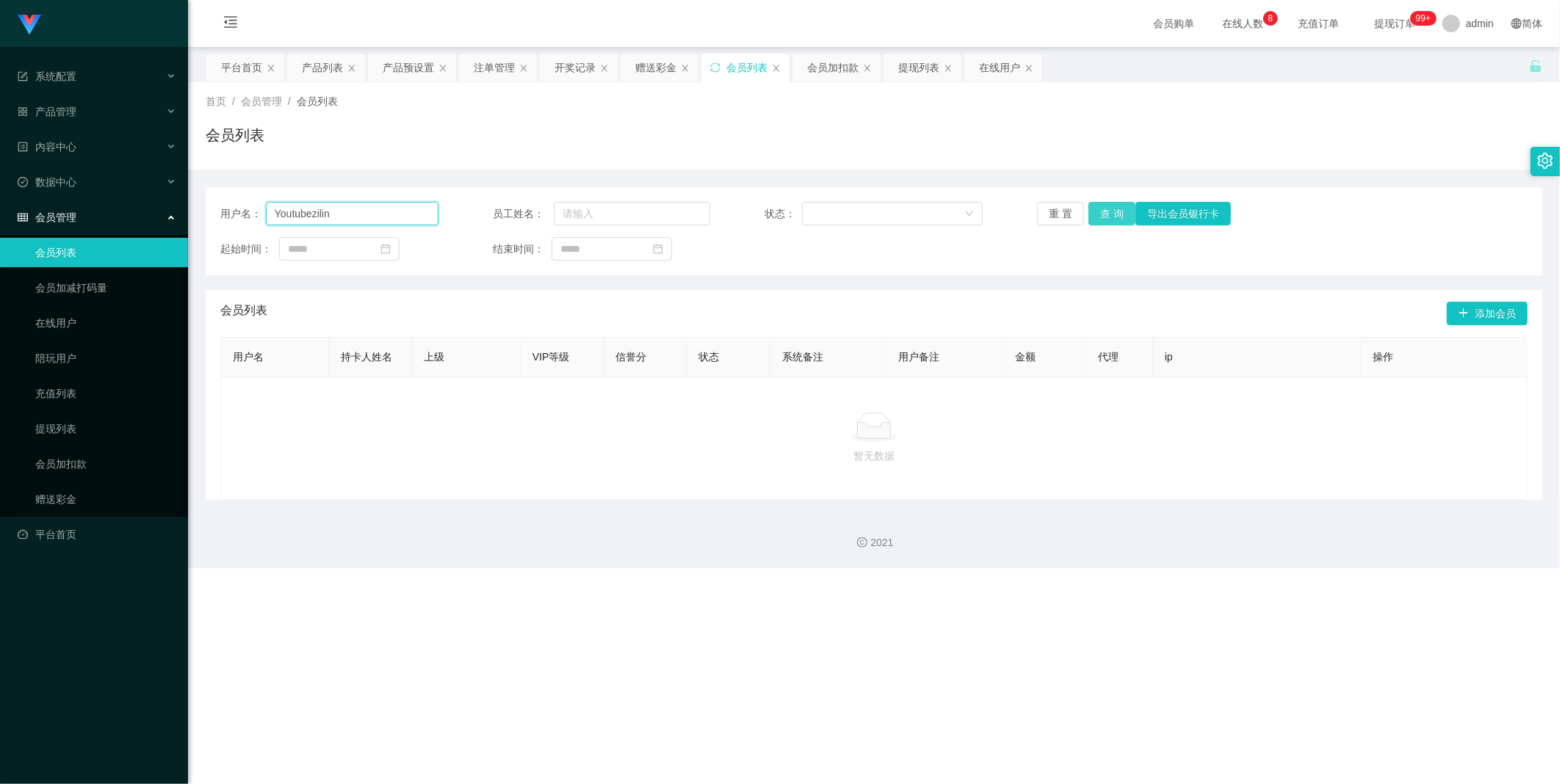
type input "Youtubezilin"
click at [400, 215] on button "查 询" at bounding box center [1112, 214] width 47 height 24
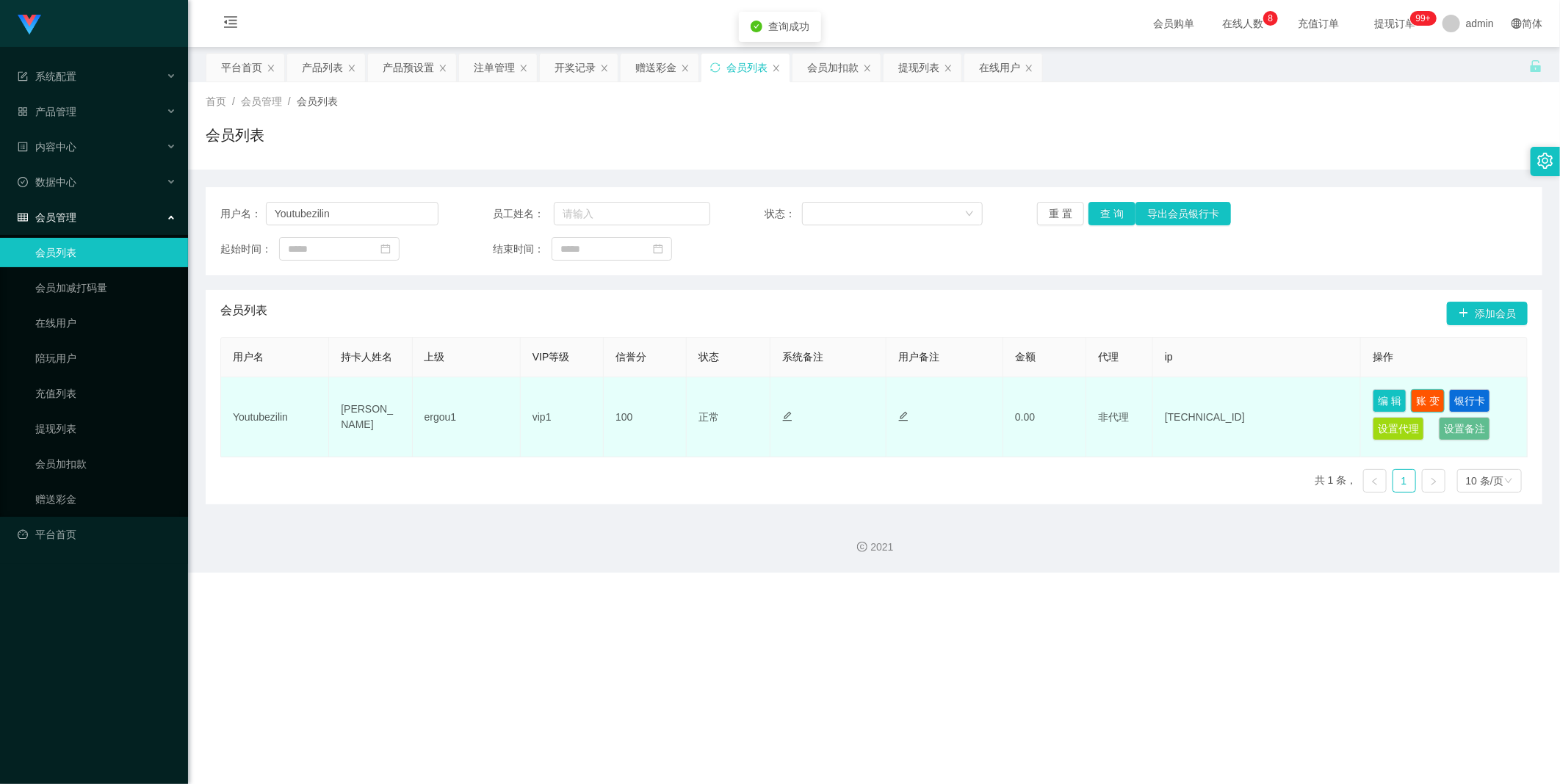
click at [400, 365] on button "账 变" at bounding box center [1427, 401] width 34 height 24
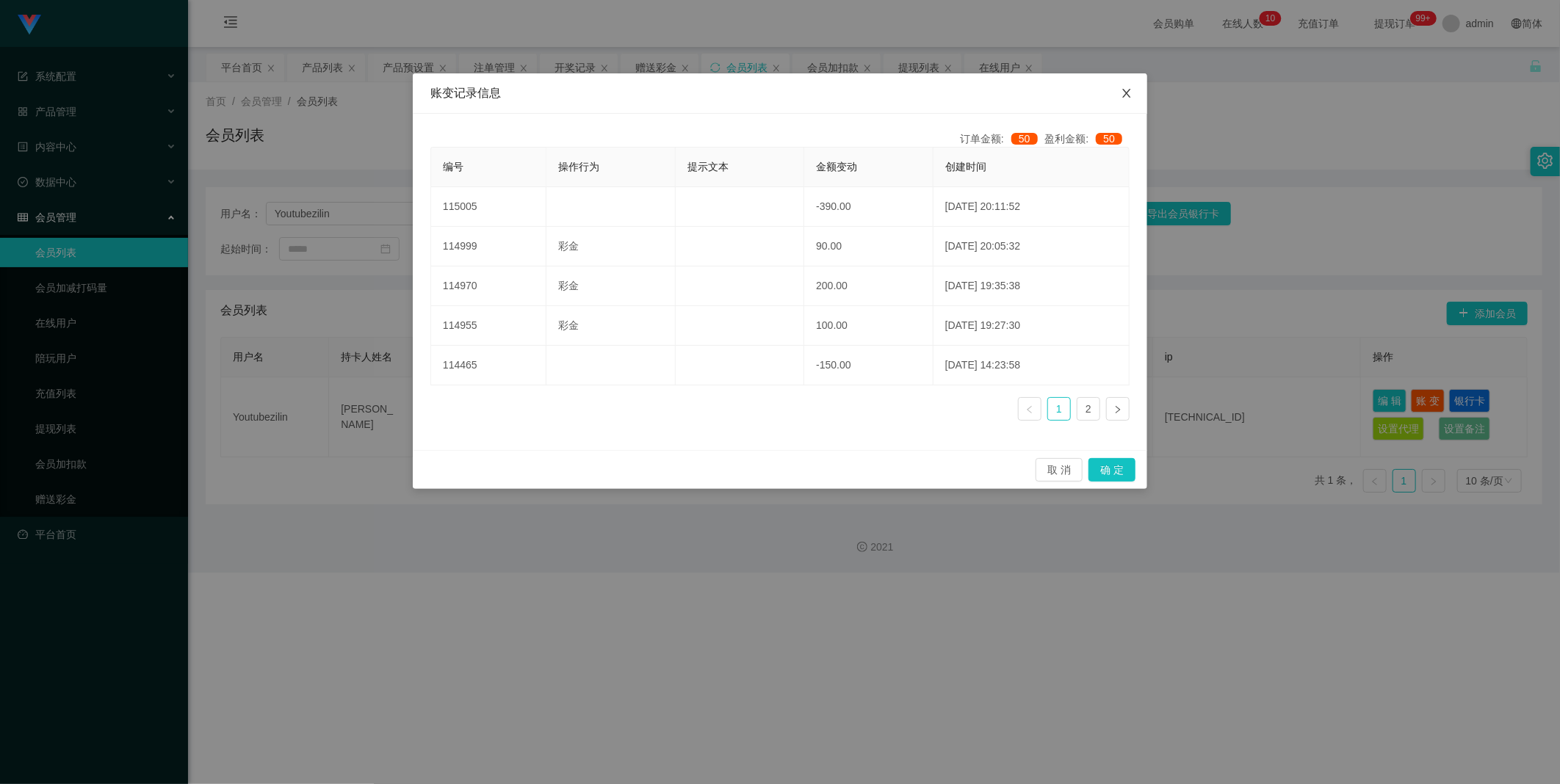
click at [400, 100] on span "Close" at bounding box center [1127, 94] width 41 height 41
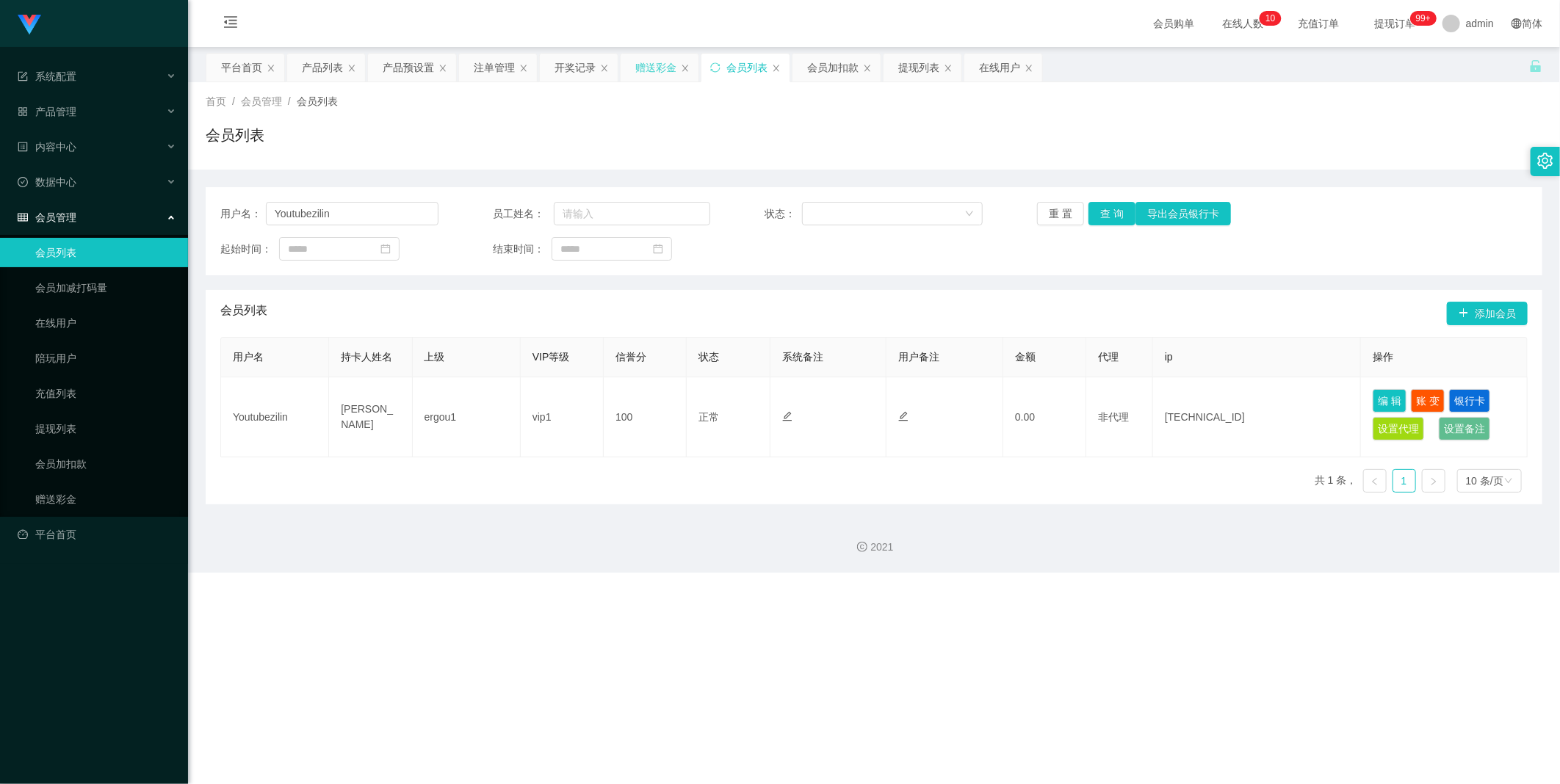
click at [400, 69] on div "赠送彩金" at bounding box center [656, 67] width 41 height 28
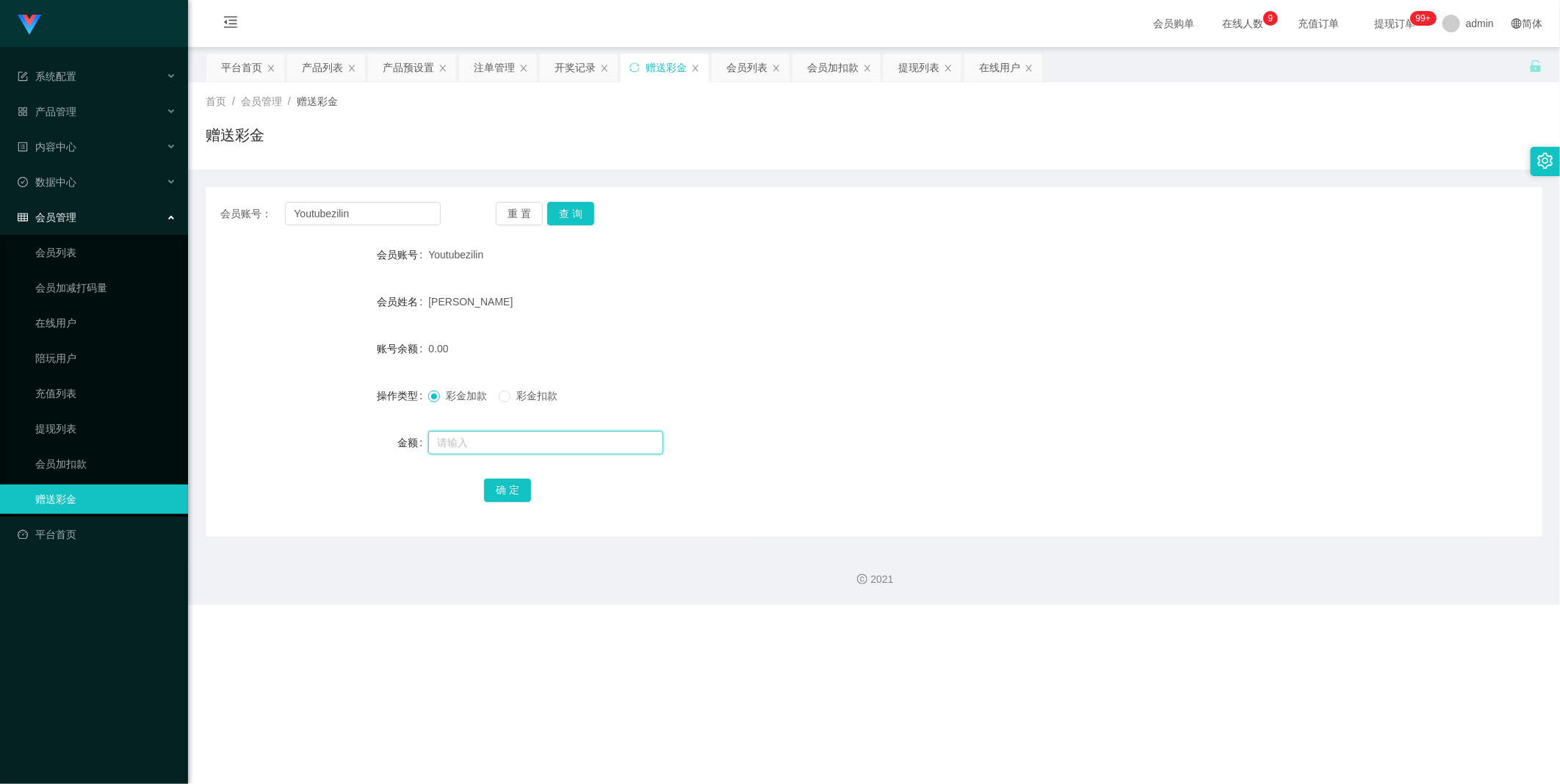
click at [400, 365] on input "text" at bounding box center [546, 442] width 235 height 24
type input "300"
click at [400, 365] on button "确 定" at bounding box center [507, 491] width 47 height 24
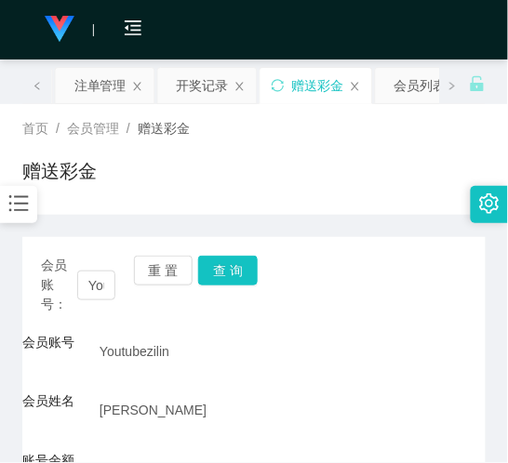
click at [256, 188] on div "赠送彩金" at bounding box center [253, 178] width 463 height 43
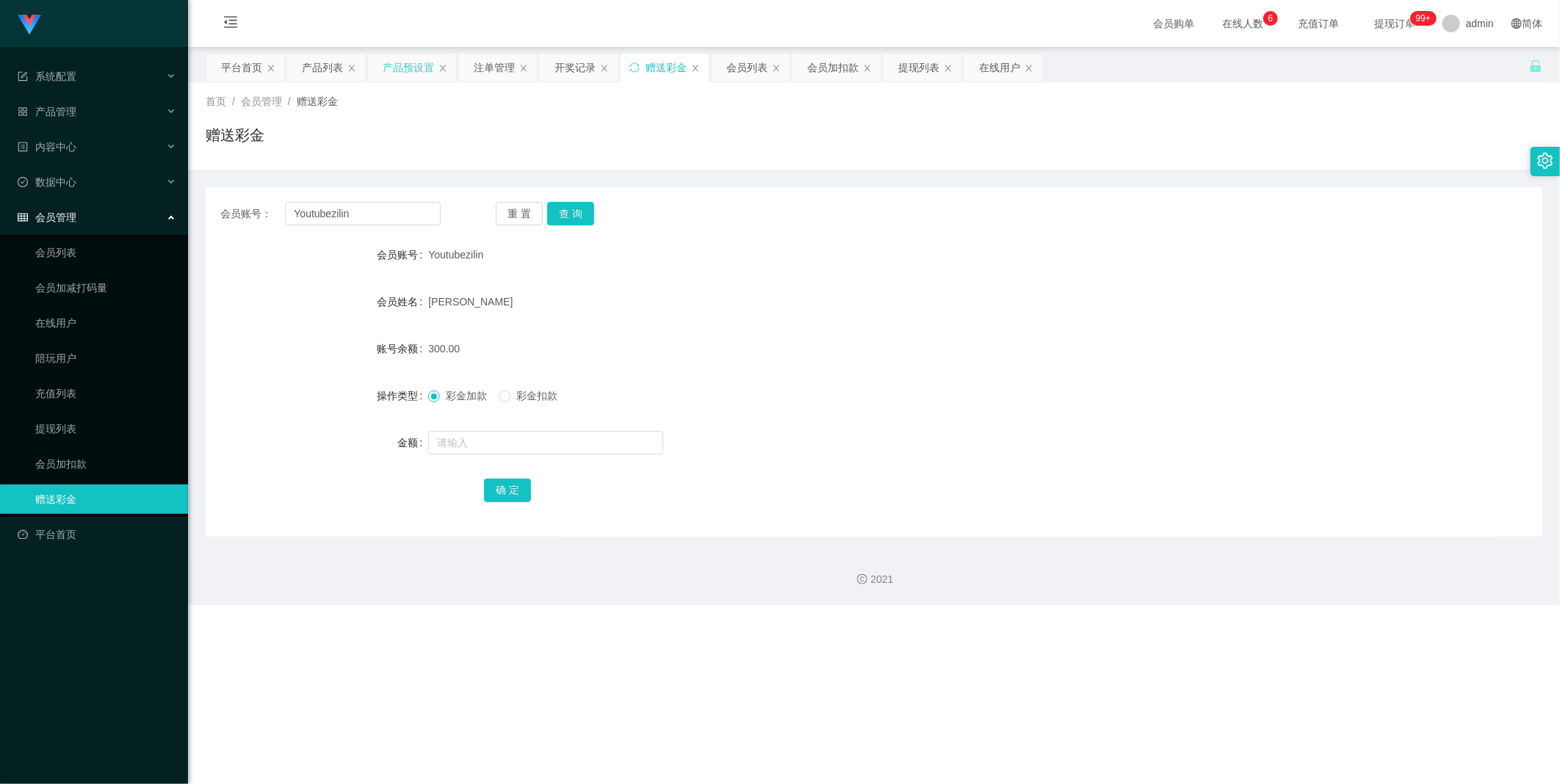
click at [400, 70] on div "产品预设置" at bounding box center [408, 67] width 51 height 28
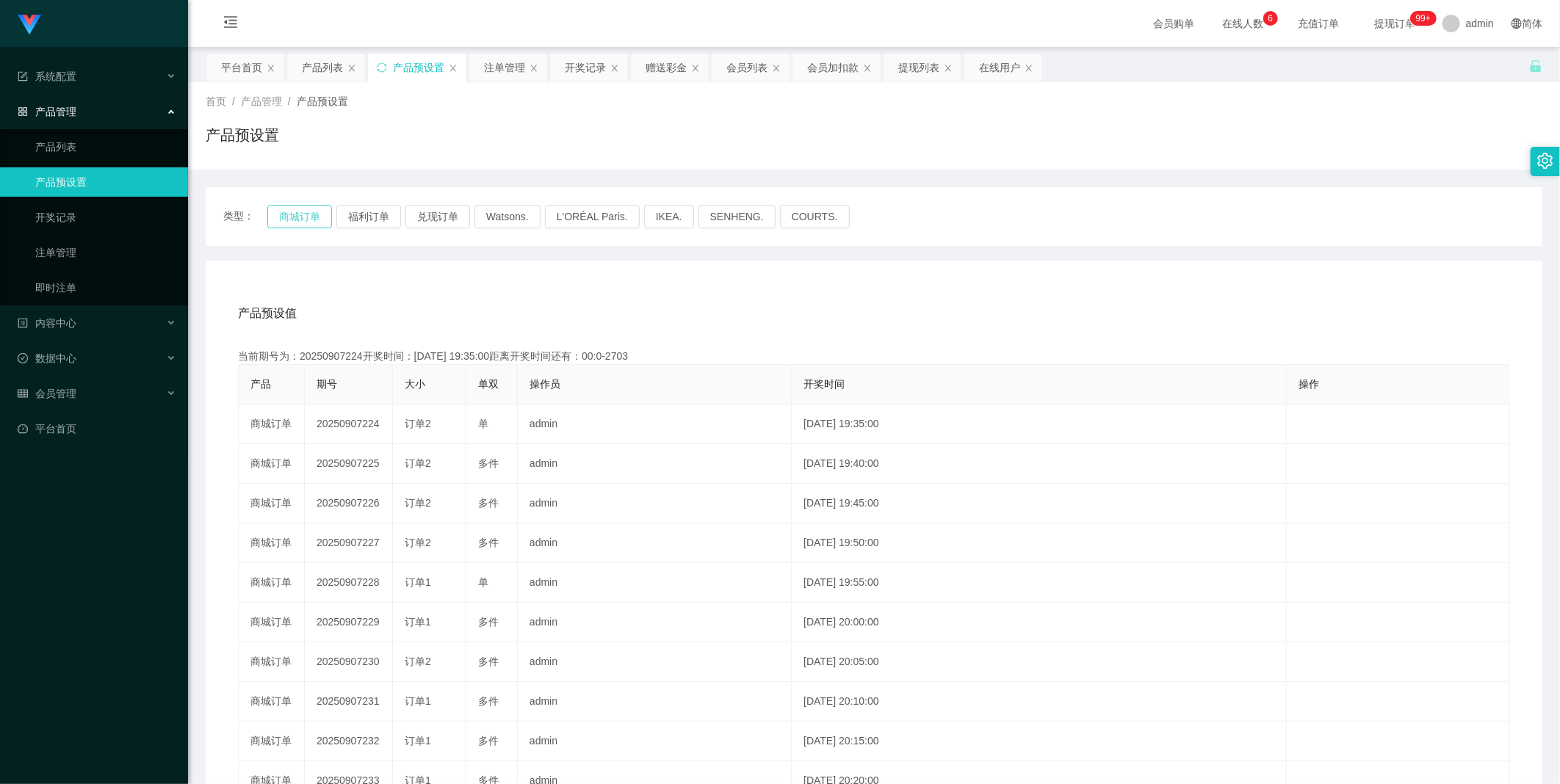
click at [305, 218] on button "商城订单" at bounding box center [300, 217] width 65 height 24
click at [301, 217] on button "商城订单" at bounding box center [300, 217] width 65 height 24
click at [299, 217] on button "商城订单" at bounding box center [300, 217] width 65 height 24
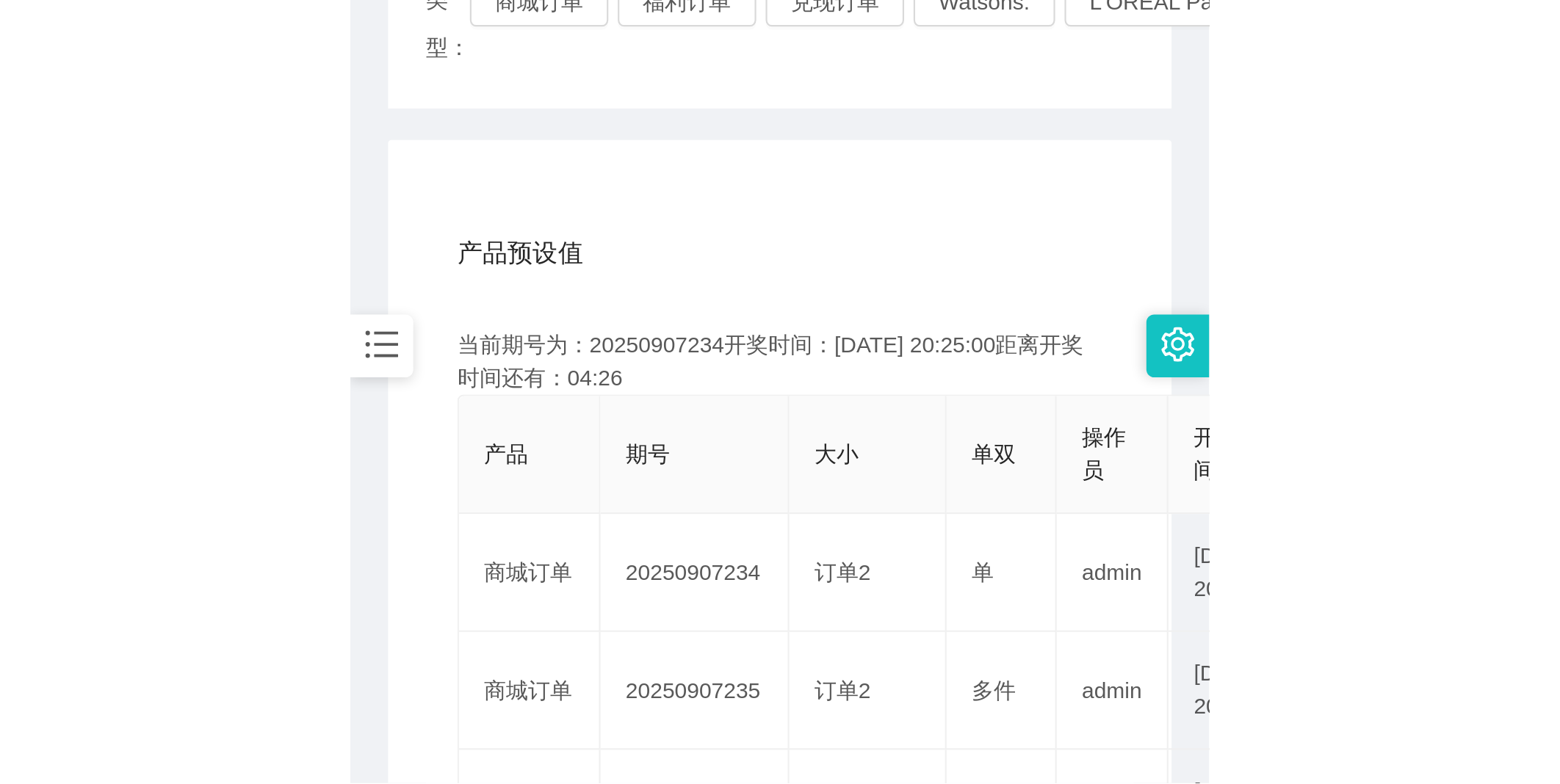
scroll to position [245, 0]
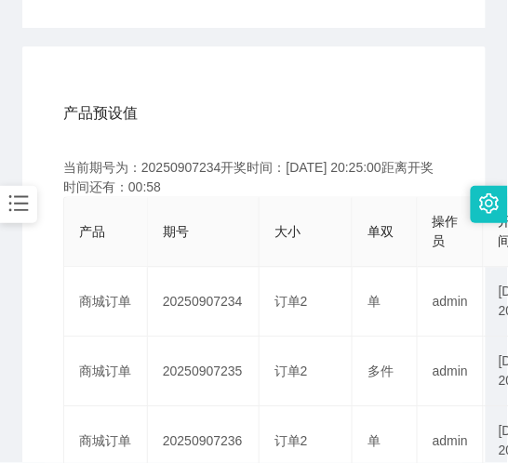
click at [336, 225] on th "大小" at bounding box center [306, 233] width 93 height 70
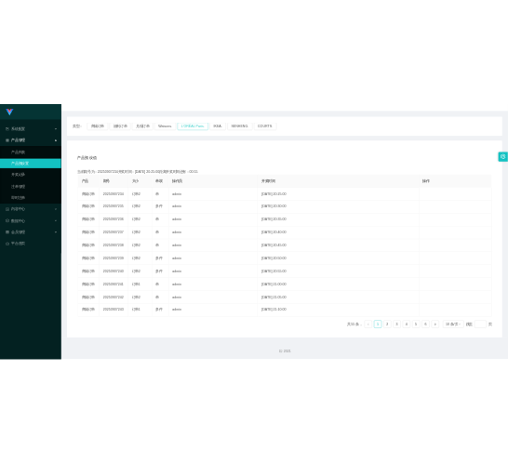
scroll to position [0, 0]
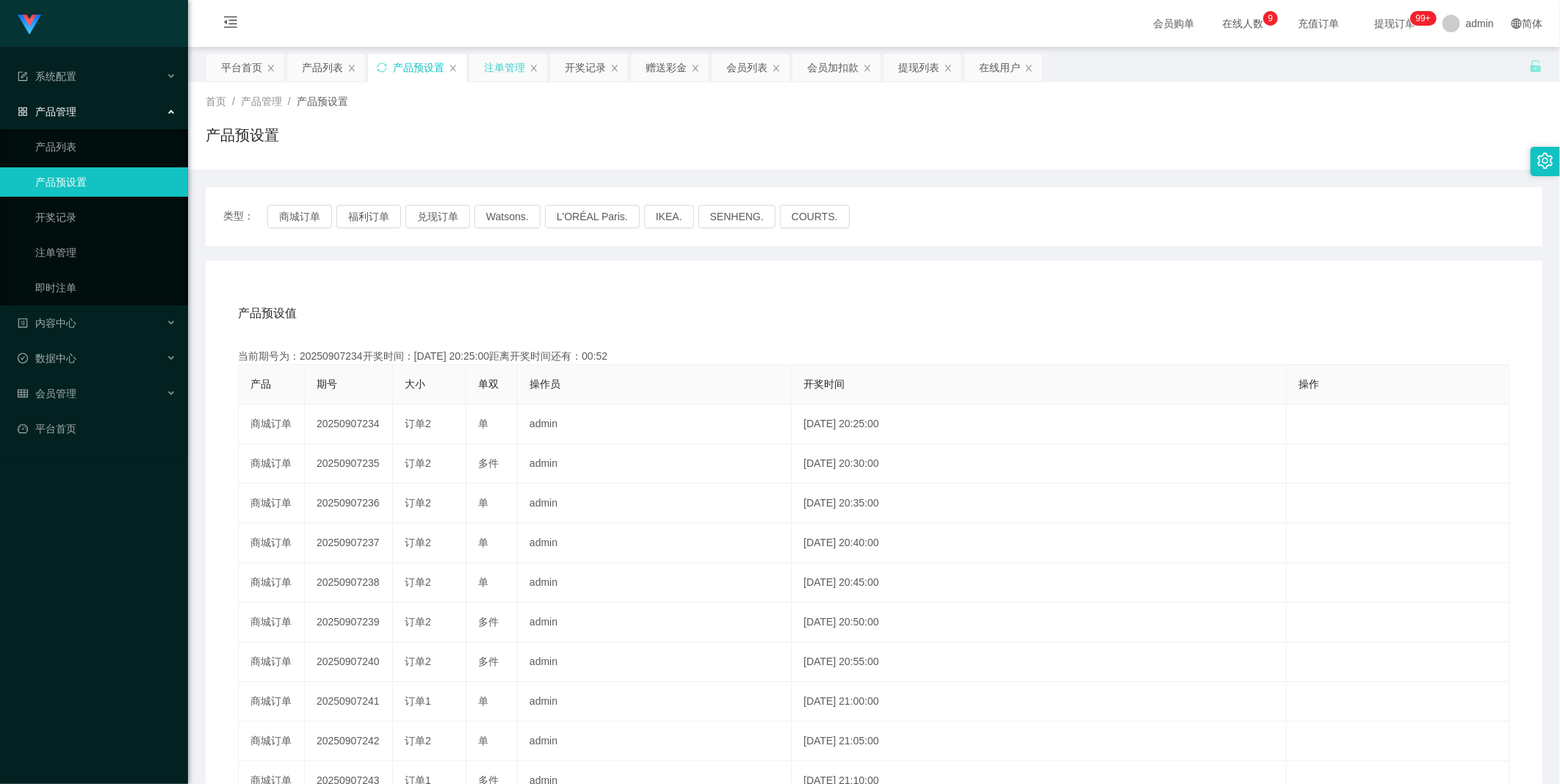
click at [400, 76] on div "注单管理" at bounding box center [504, 67] width 41 height 28
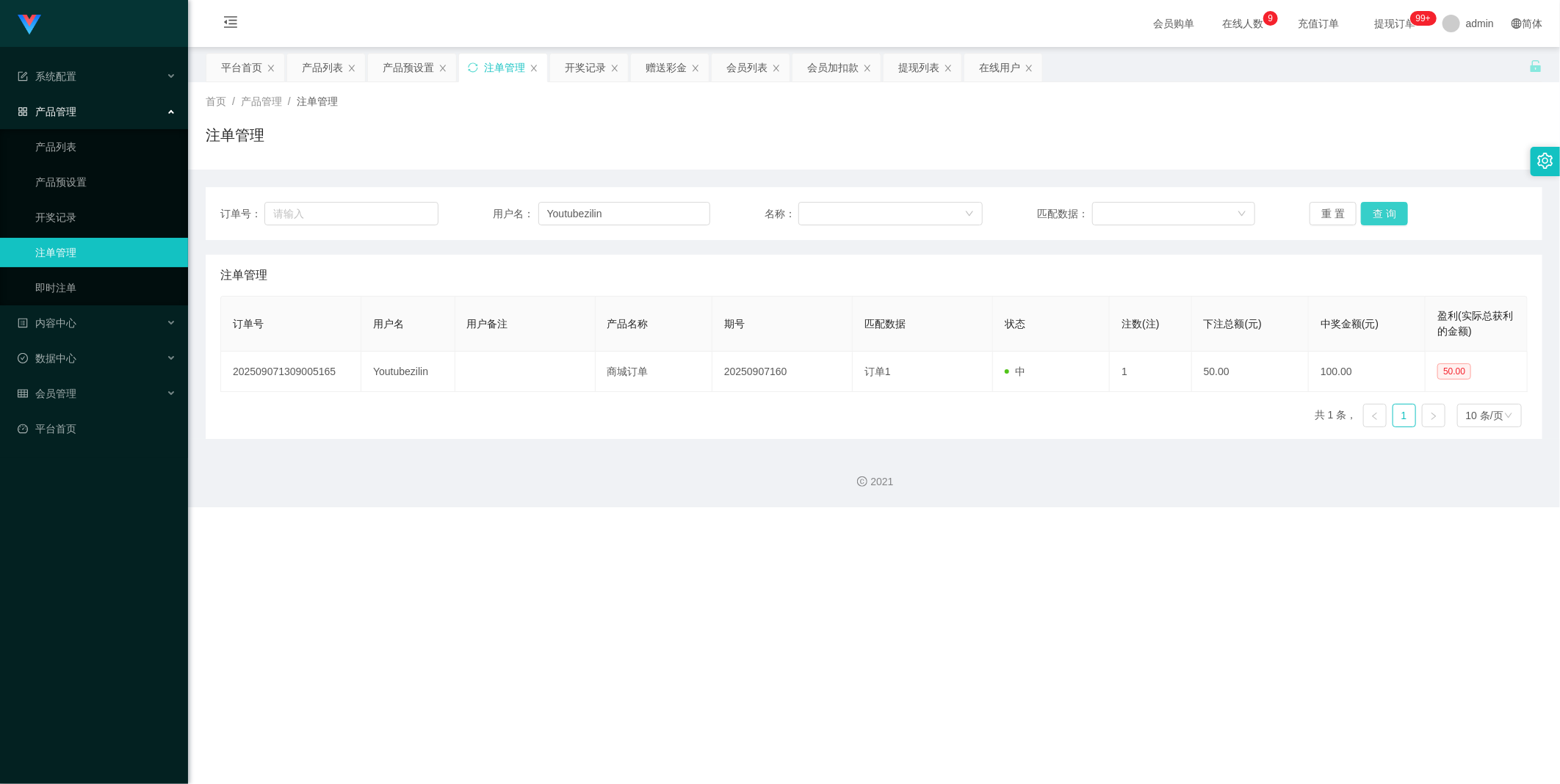
click at [400, 210] on button "查 询" at bounding box center [1384, 214] width 47 height 24
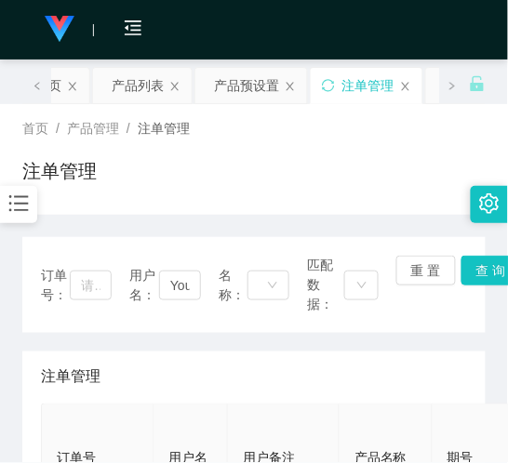
click at [330, 174] on div "注单管理" at bounding box center [253, 178] width 463 height 43
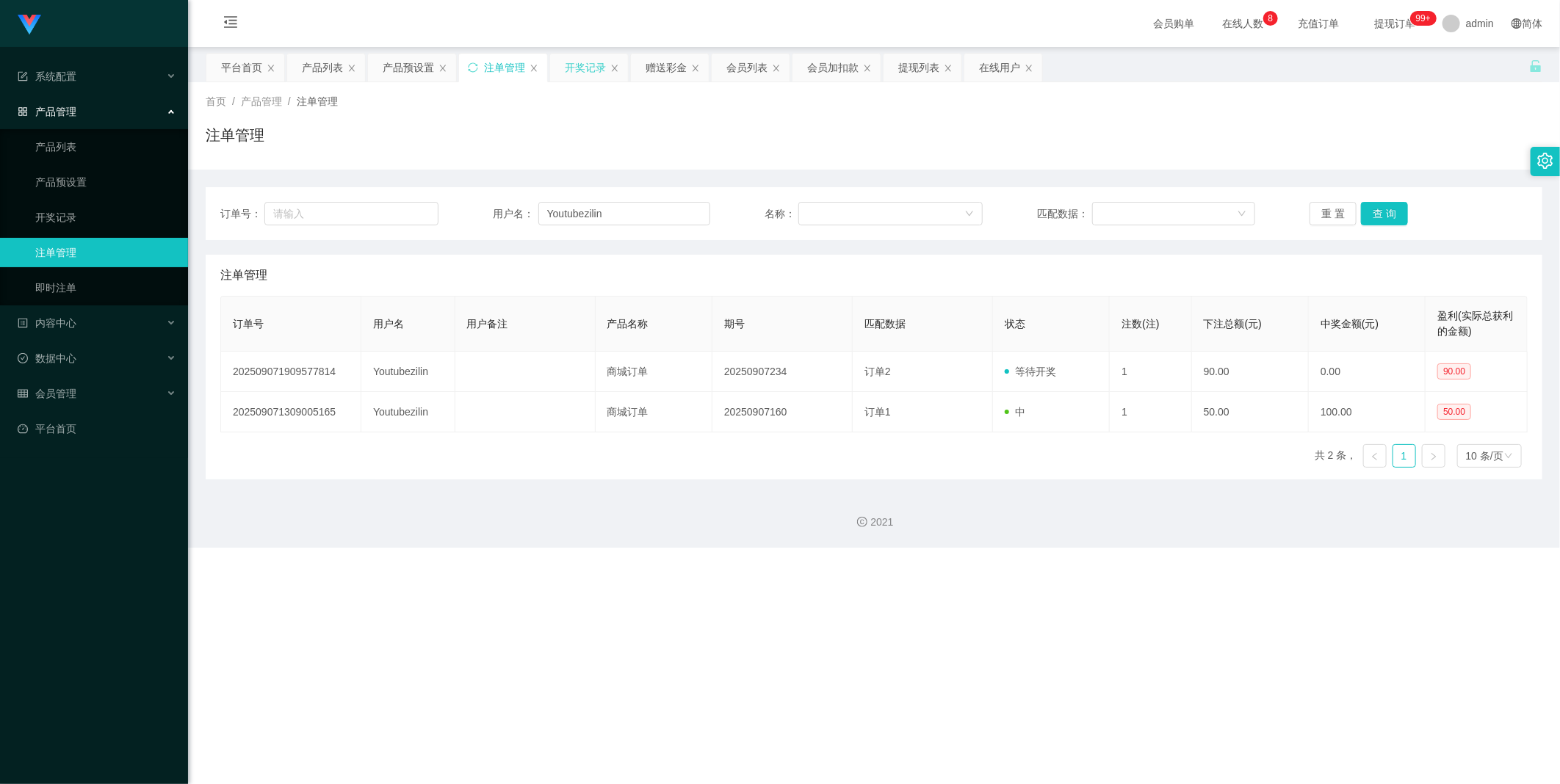
click at [400, 71] on div "开奖记录" at bounding box center [585, 67] width 41 height 28
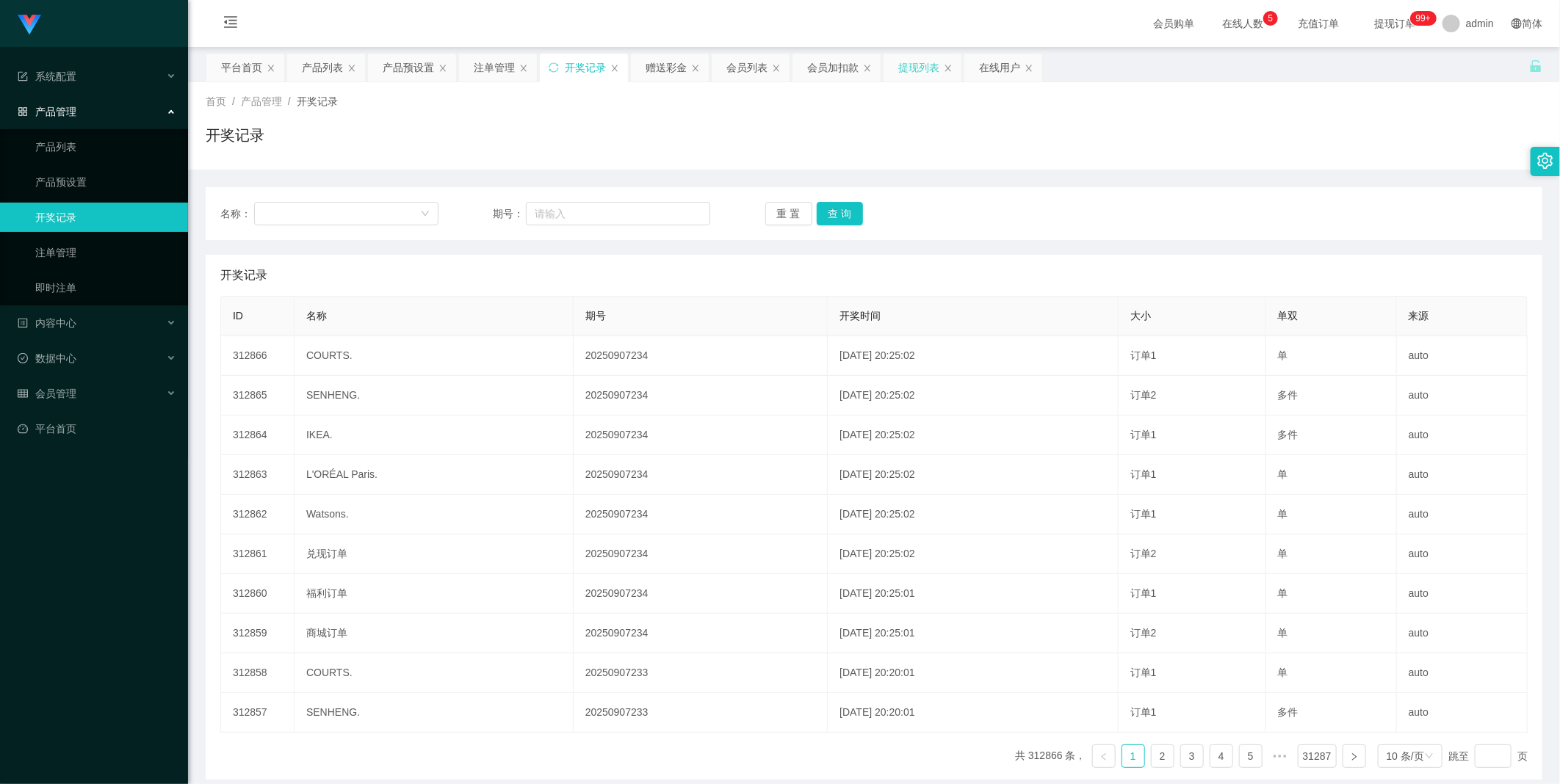
click at [400, 69] on div "提现列表" at bounding box center [918, 67] width 41 height 28
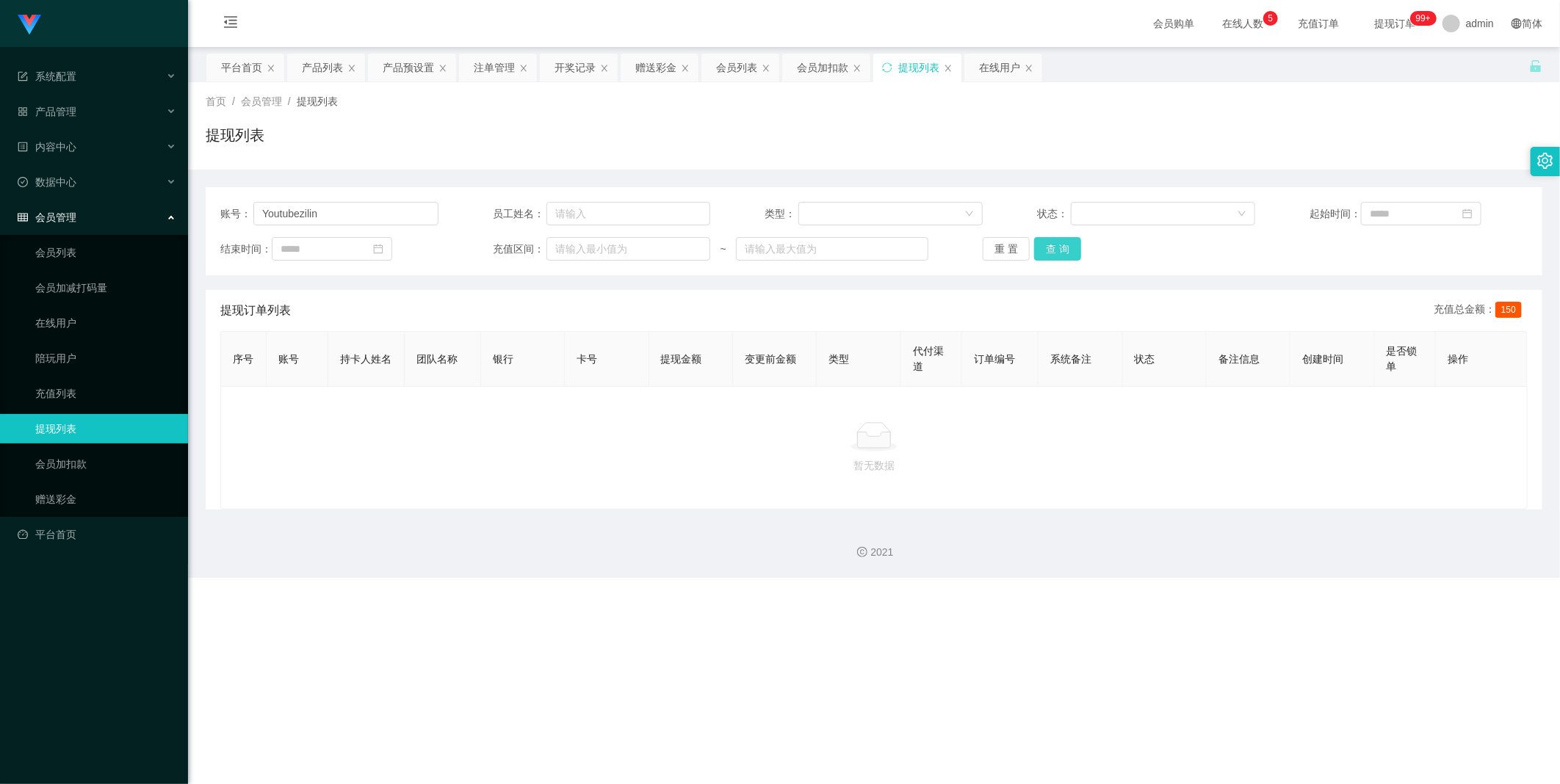
click at [400, 250] on button "查 询" at bounding box center [1057, 249] width 47 height 24
click at [400, 68] on div "开奖记录" at bounding box center [575, 67] width 41 height 28
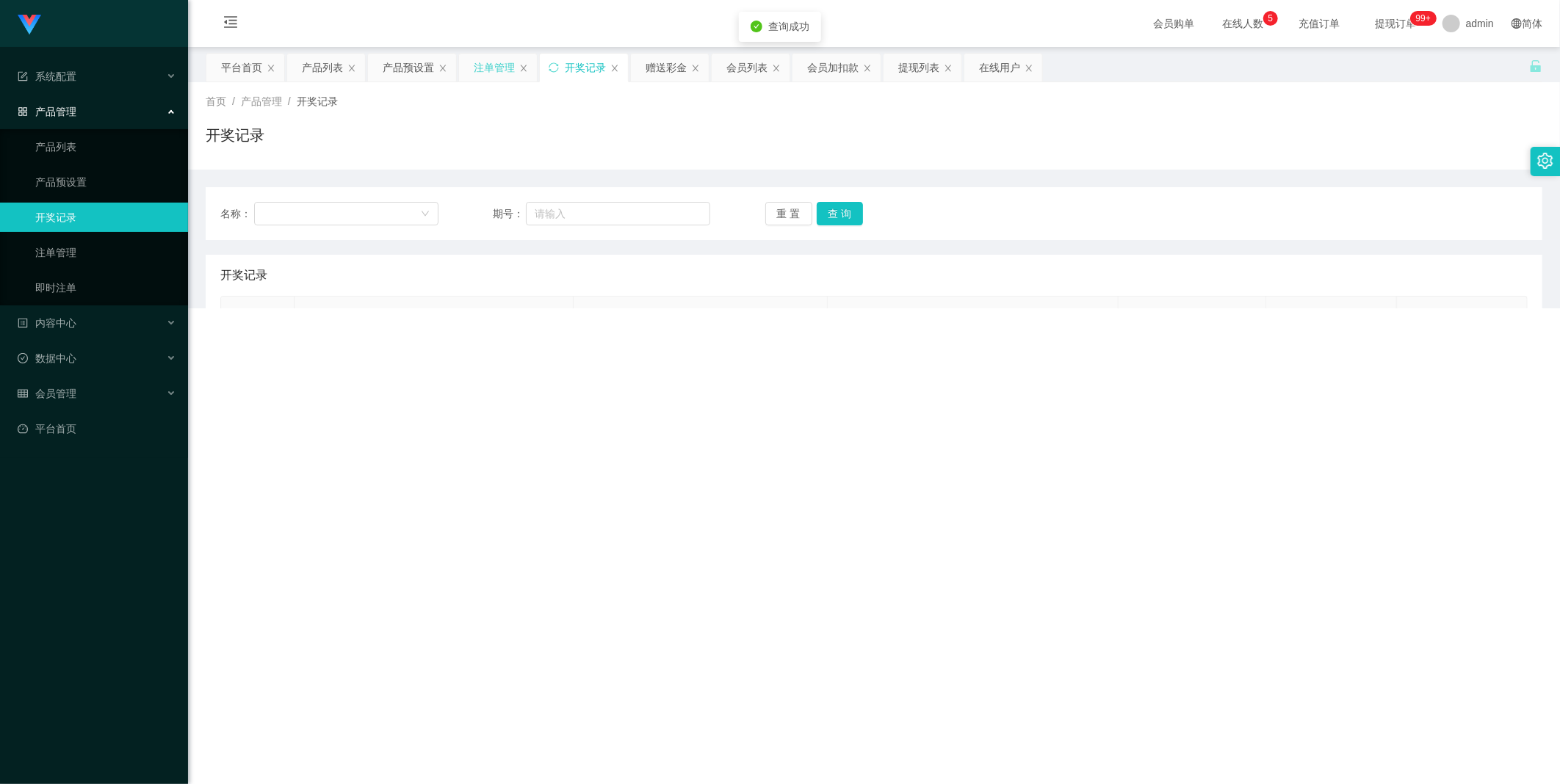
click at [400, 70] on div "注单管理" at bounding box center [494, 67] width 41 height 28
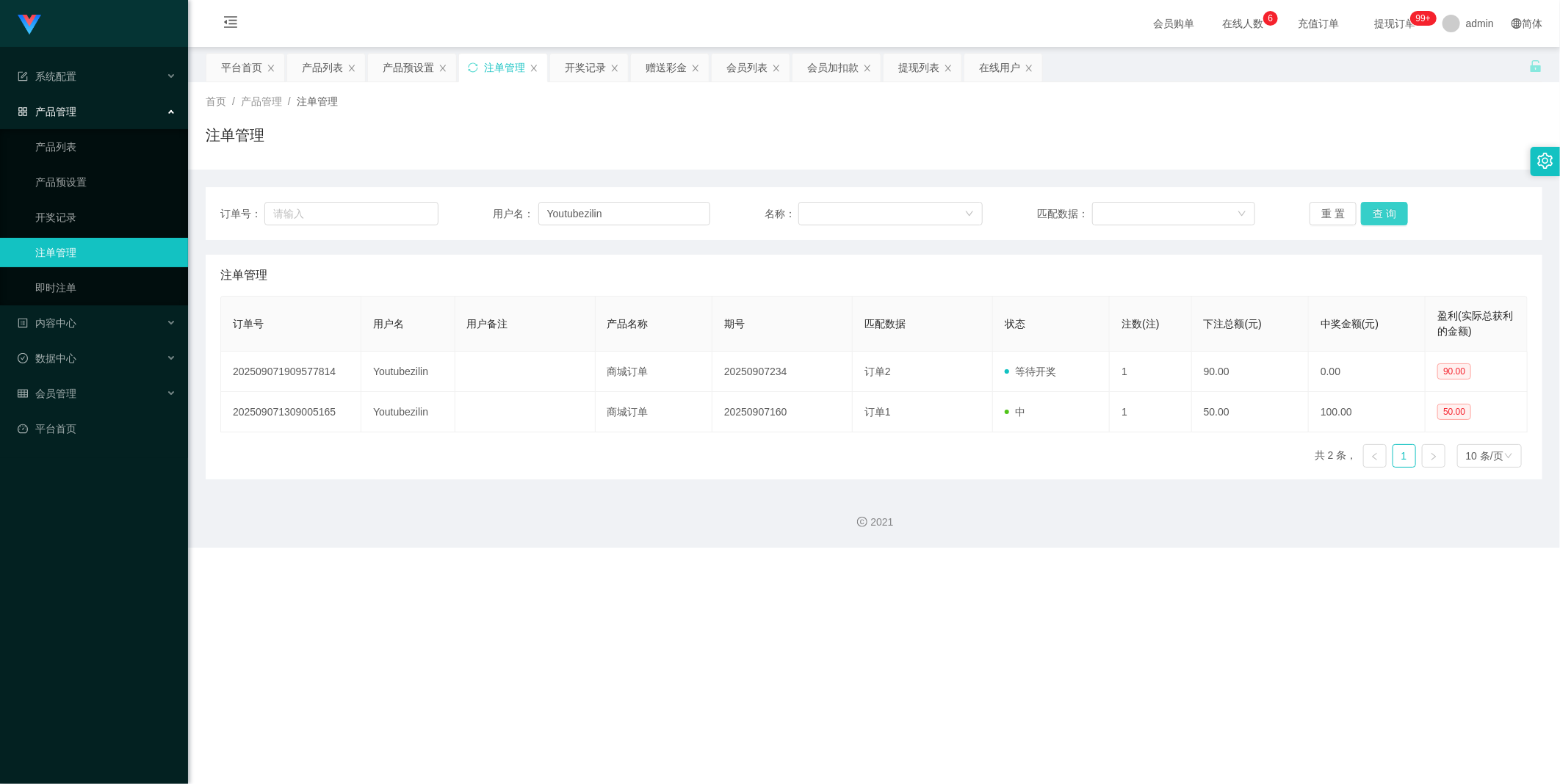
click at [400, 220] on button "查 询" at bounding box center [1384, 214] width 47 height 24
click at [400, 62] on div "赠送彩金" at bounding box center [666, 67] width 41 height 28
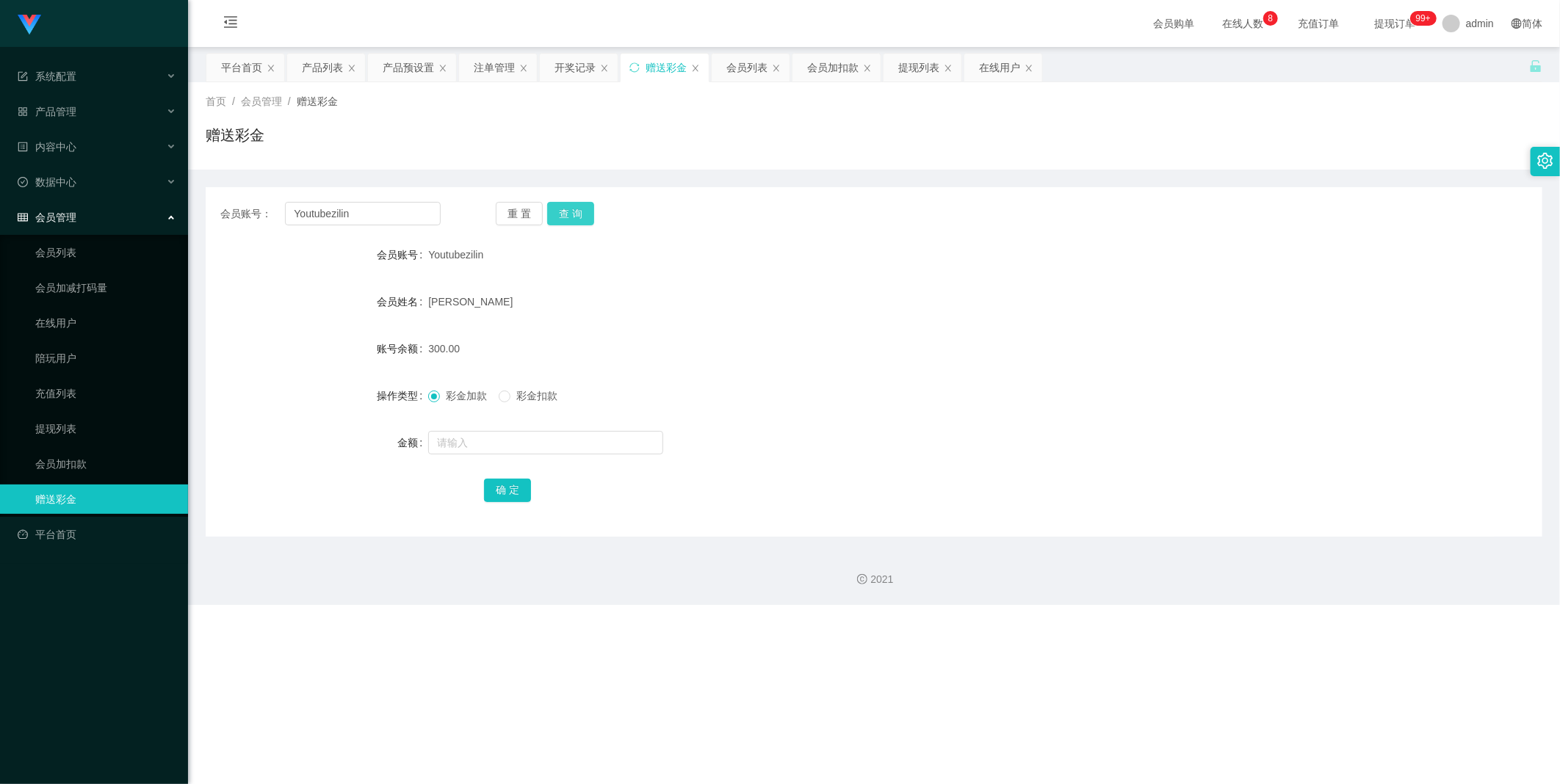
click at [400, 215] on button "查 询" at bounding box center [571, 214] width 47 height 24
